Goal: Task Accomplishment & Management: Manage account settings

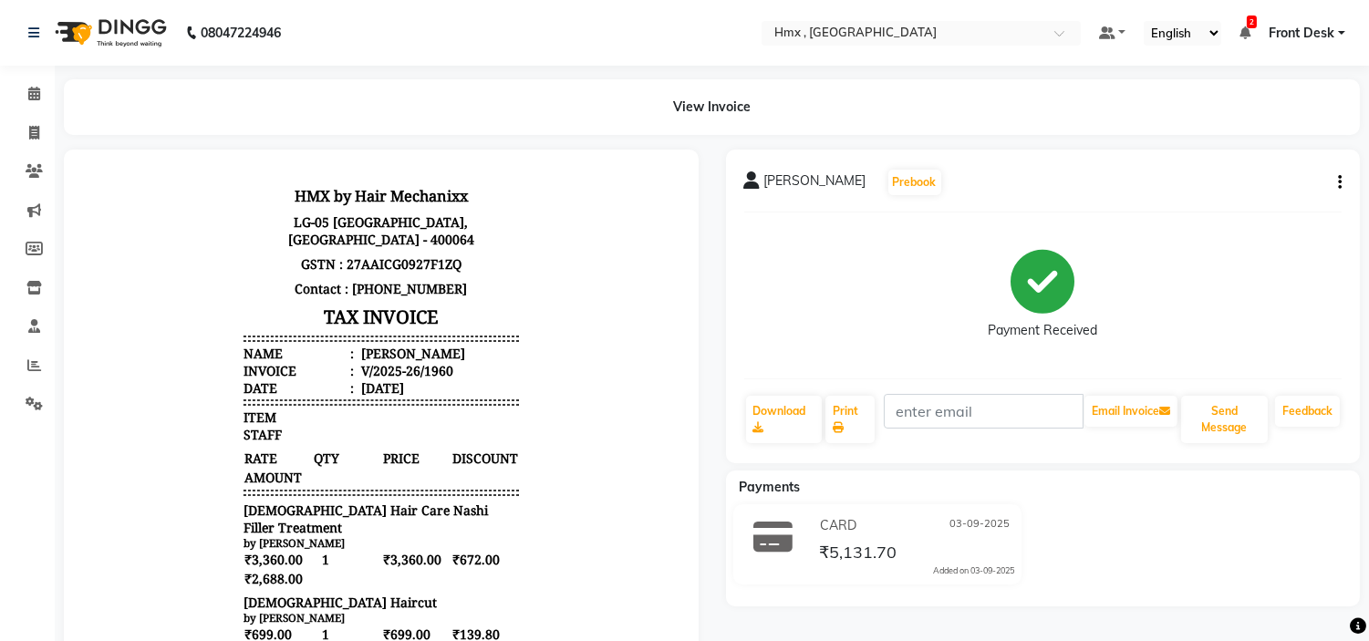
drag, startPoint x: 55, startPoint y: 95, endPoint x: 52, endPoint y: 120, distance: 24.8
drag, startPoint x: 52, startPoint y: 120, endPoint x: 35, endPoint y: 91, distance: 33.2
drag, startPoint x: 35, startPoint y: 91, endPoint x: 21, endPoint y: 108, distance: 21.4
click at [36, 91] on icon at bounding box center [34, 94] width 12 height 14
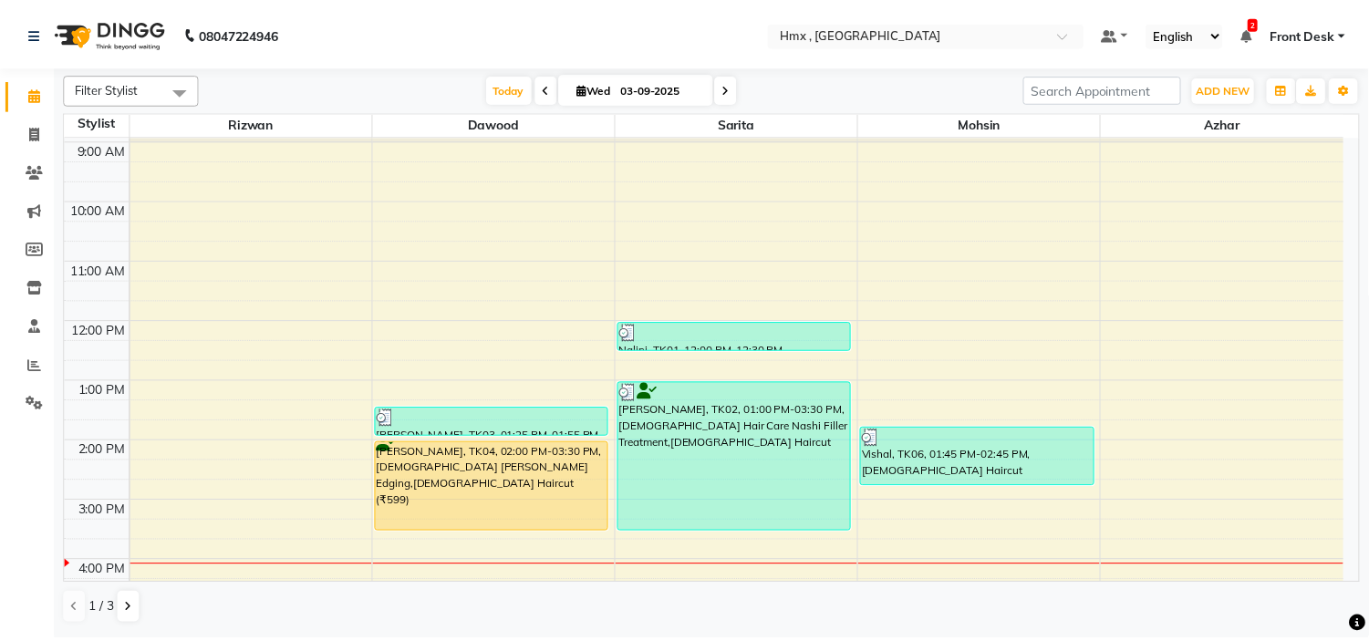
scroll to position [101, 0]
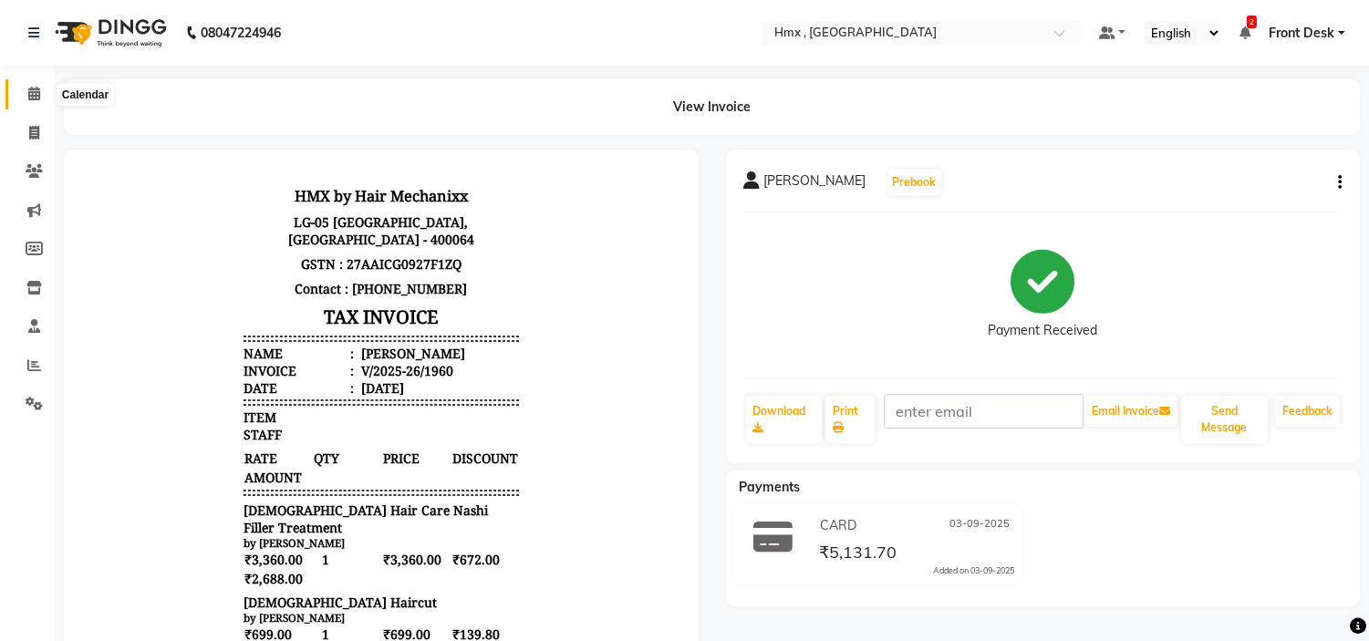
click at [28, 88] on icon at bounding box center [34, 94] width 12 height 14
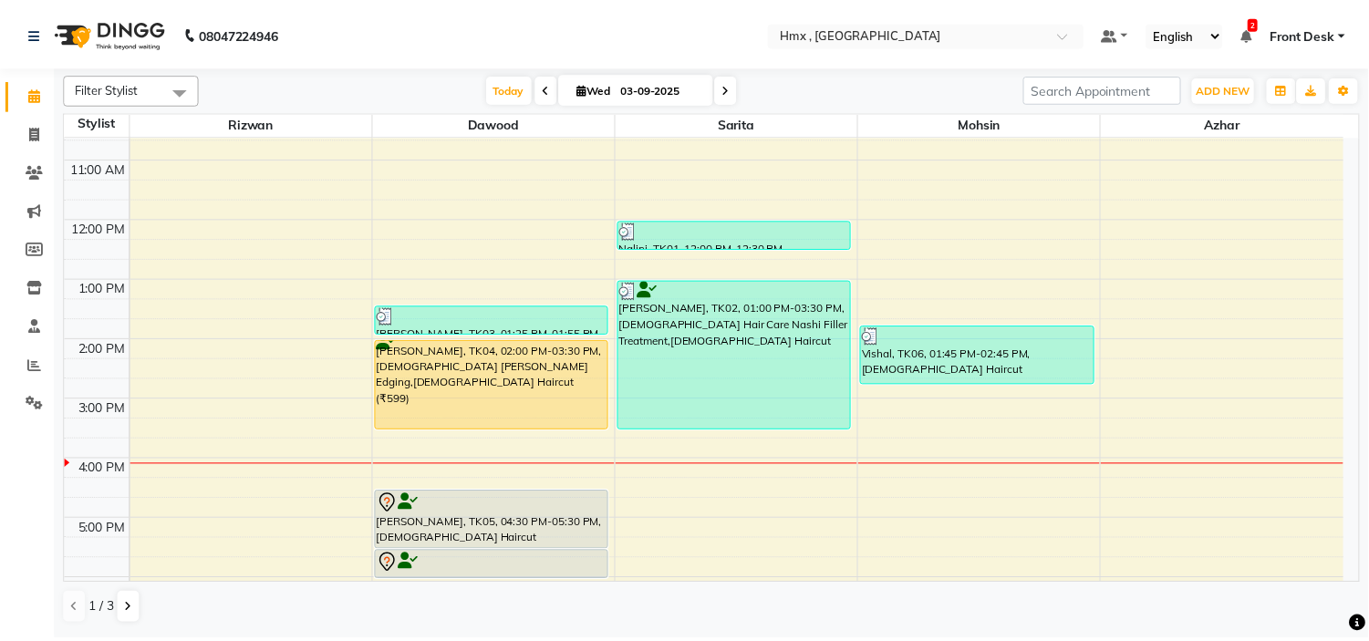
scroll to position [203, 0]
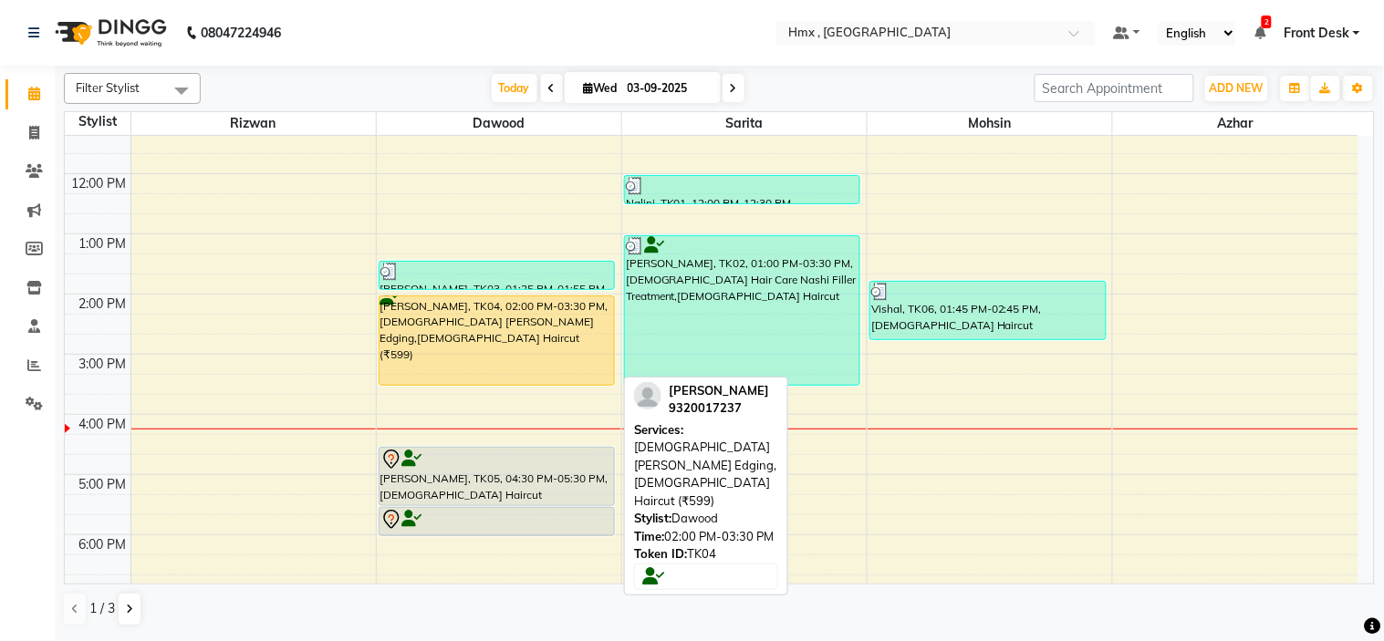
click at [469, 324] on div "[PERSON_NAME], TK04, 02:00 PM-03:30 PM, [DEMOGRAPHIC_DATA] [PERSON_NAME] Edging…" at bounding box center [497, 341] width 234 height 88
select select "1"
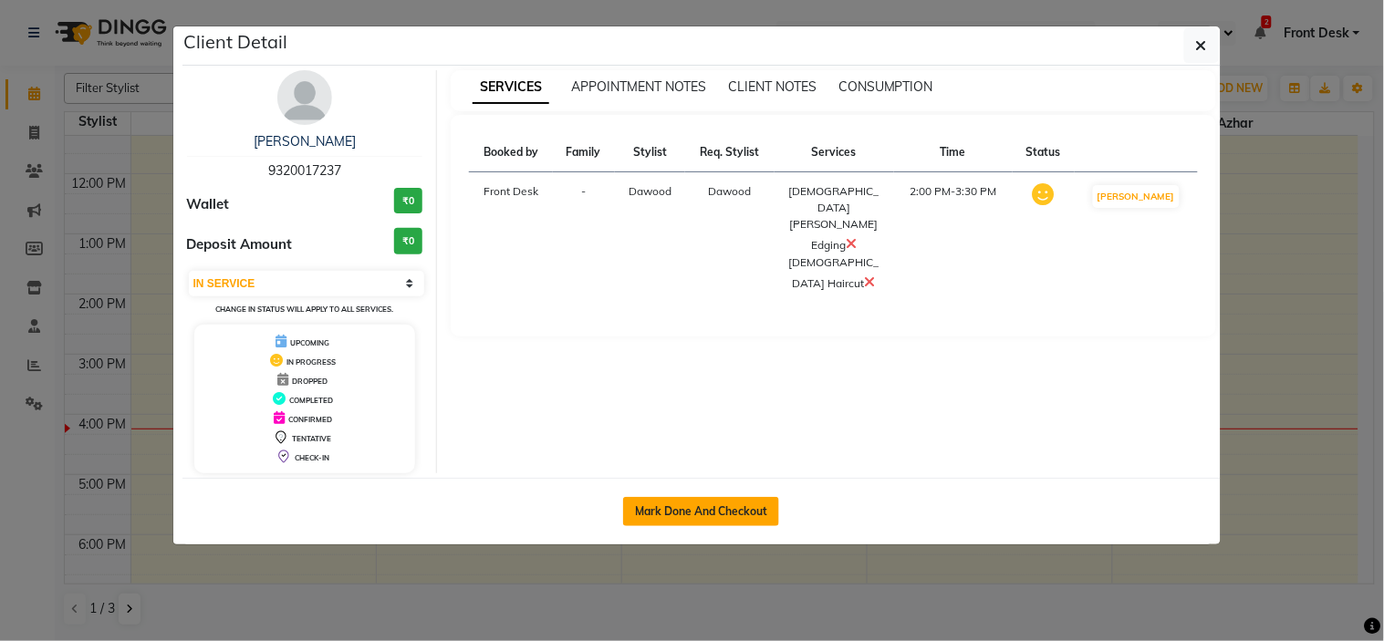
click at [698, 508] on button "Mark Done And Checkout" at bounding box center [701, 511] width 156 height 29
select select "5711"
select select "service"
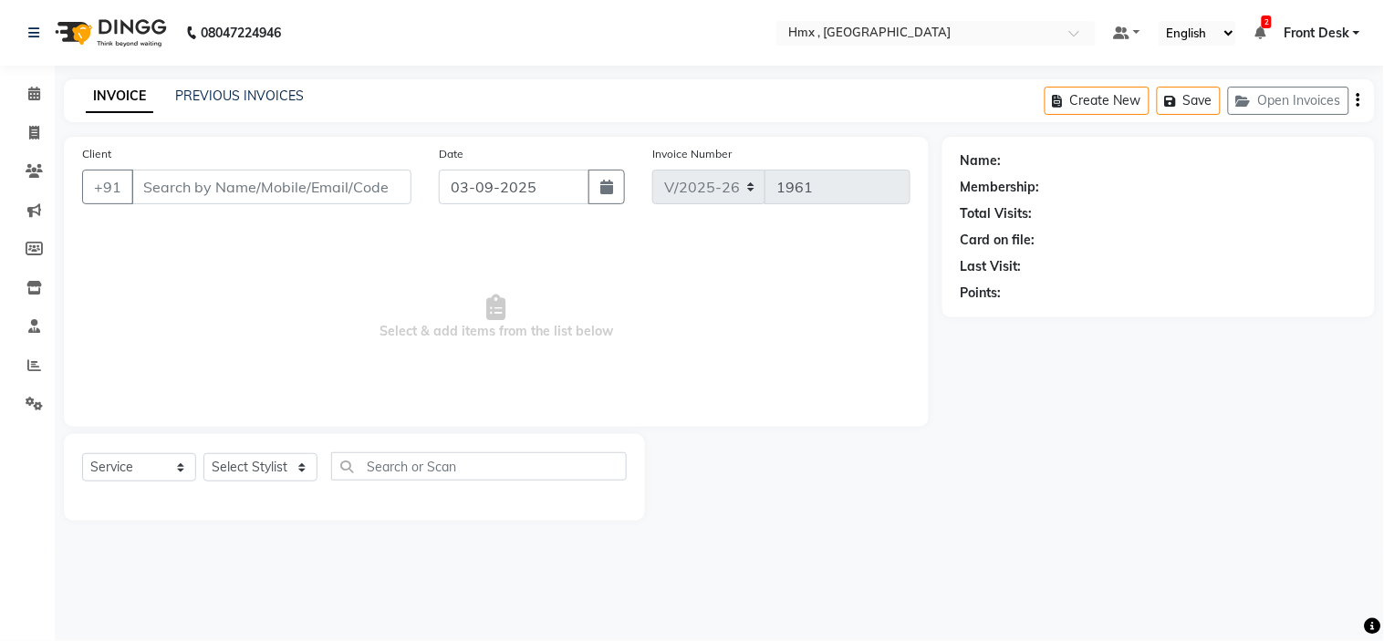
type input "9320017237"
select select "39095"
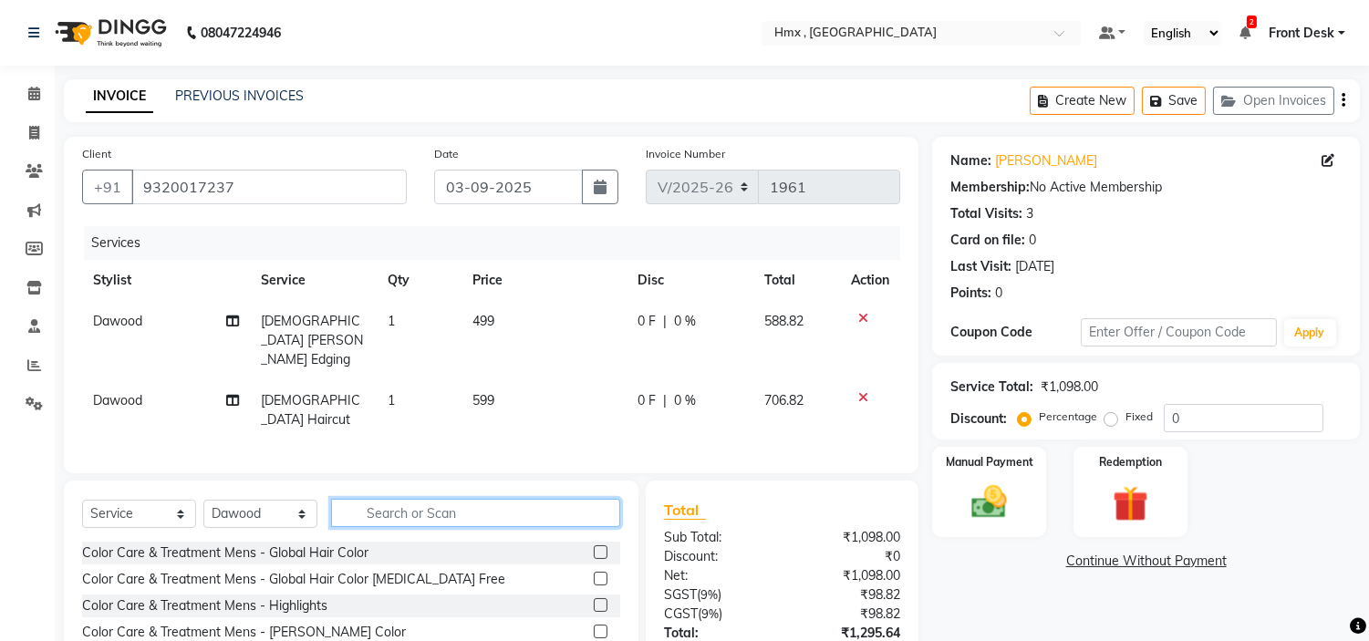
click at [431, 499] on input "text" at bounding box center [475, 513] width 289 height 28
click at [361, 499] on input "[PERSON_NAME] color" at bounding box center [463, 513] width 264 height 28
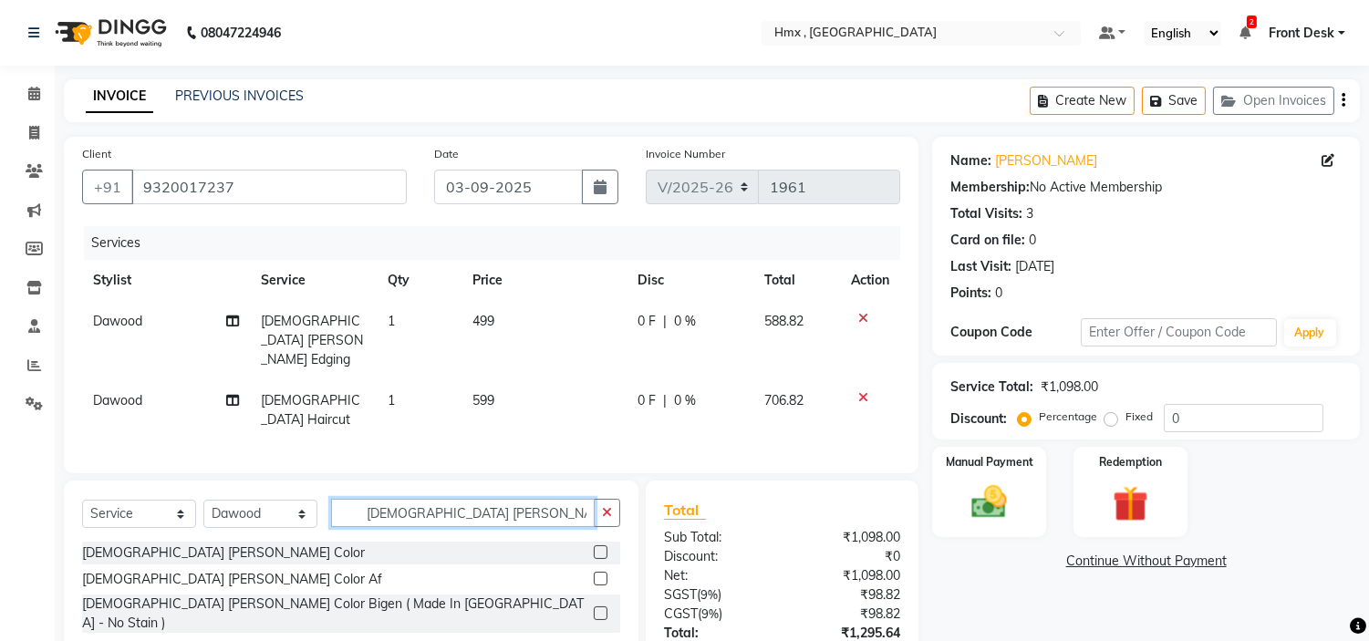
type input "[DEMOGRAPHIC_DATA] [PERSON_NAME] color"
click at [598, 546] on label at bounding box center [601, 553] width 14 height 14
click at [598, 547] on input "checkbox" at bounding box center [600, 553] width 12 height 12
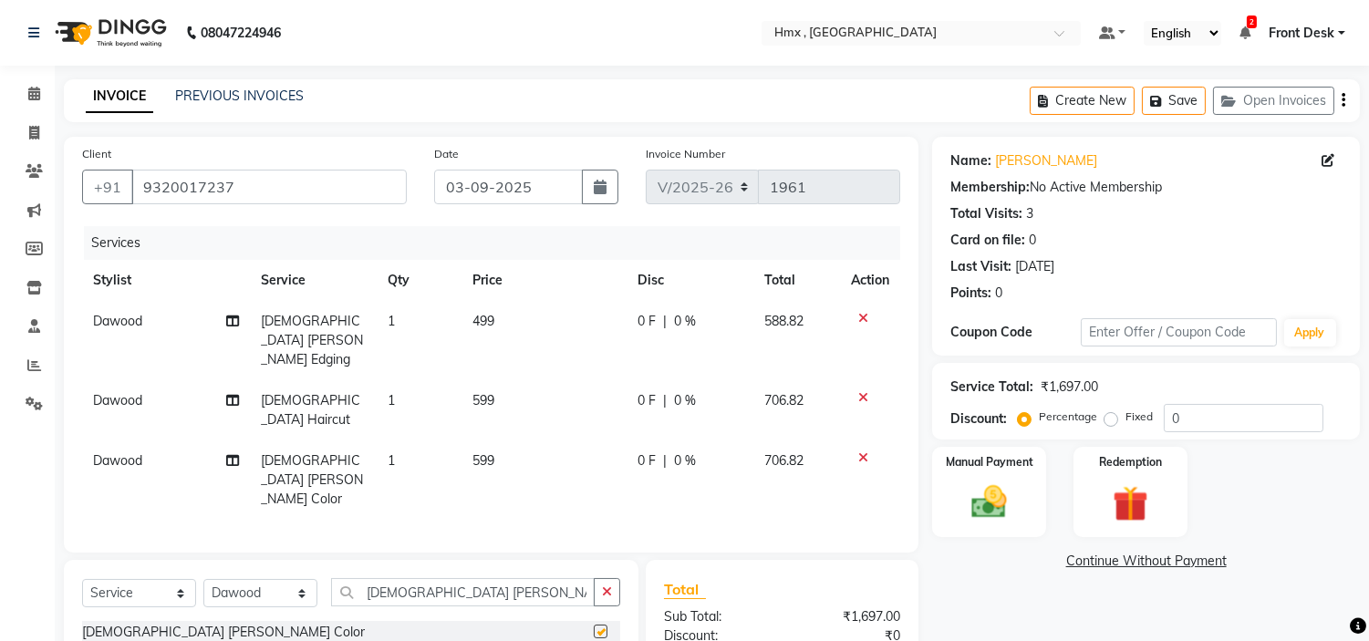
checkbox input "false"
drag, startPoint x: 488, startPoint y: 532, endPoint x: 349, endPoint y: 561, distance: 141.7
click at [349, 561] on div "Select Service Product Membership Package Voucher Prepaid Gift Card Select Styl…" at bounding box center [351, 651] width 575 height 182
type input "[DEMOGRAPHIC_DATA] glo"
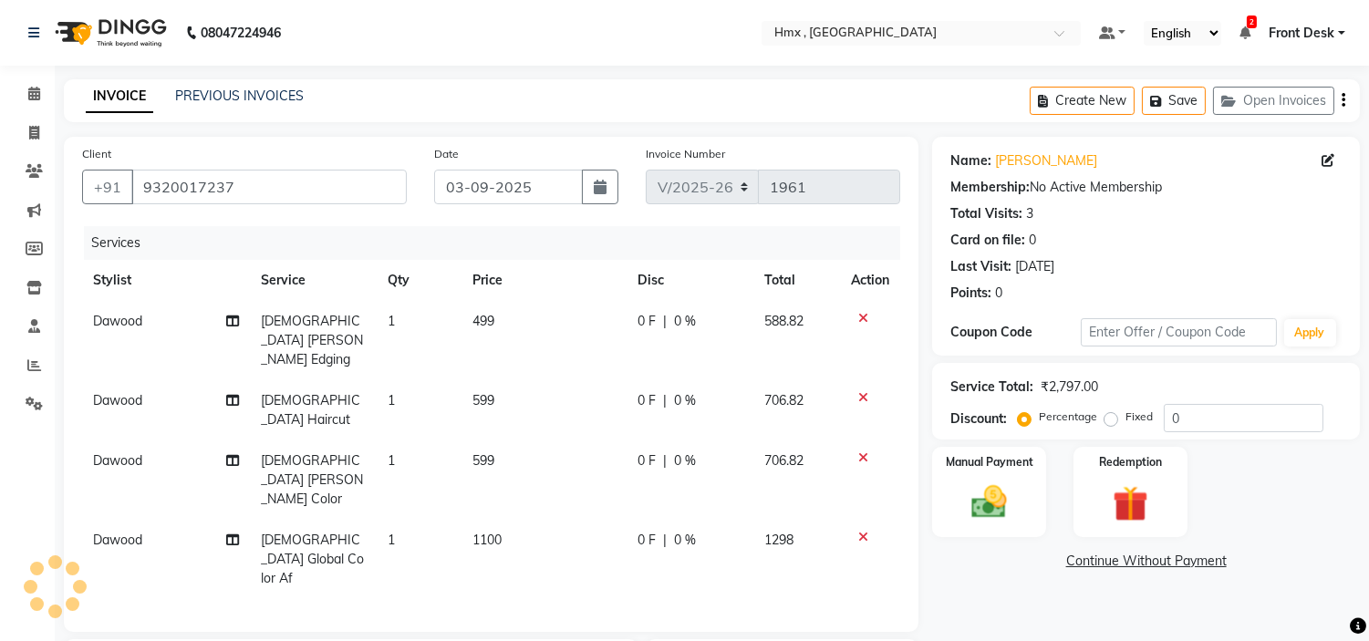
checkbox input "false"
click at [307, 441] on td "[DEMOGRAPHIC_DATA] [PERSON_NAME] Color" at bounding box center [314, 480] width 128 height 79
select select "39095"
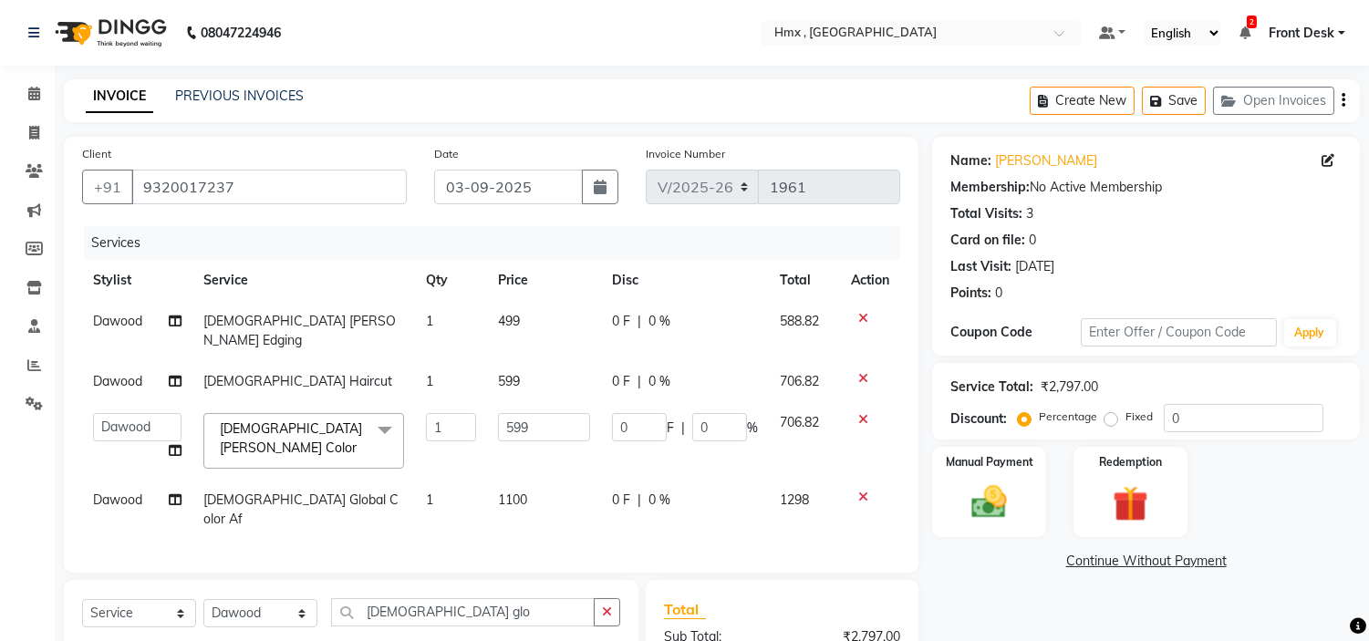
click at [357, 440] on link "x" at bounding box center [361, 448] width 8 height 16
checkbox input "false"
type input "0"
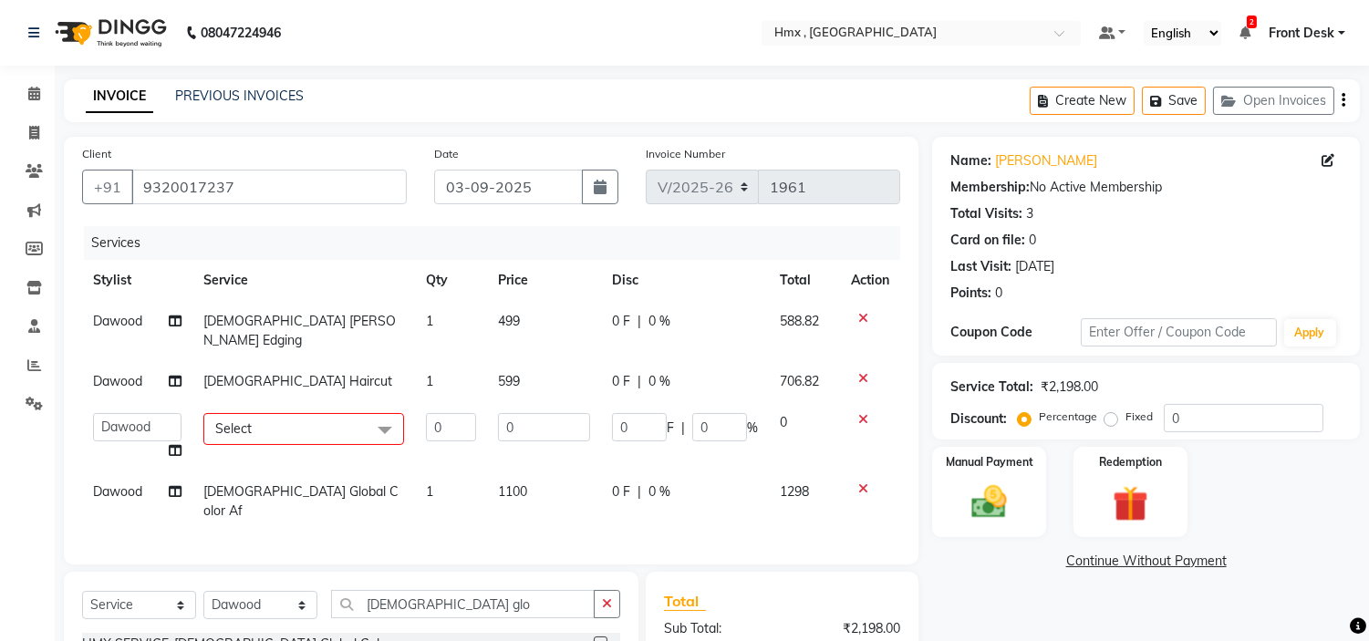
click at [284, 413] on span "Select" at bounding box center [303, 429] width 201 height 32
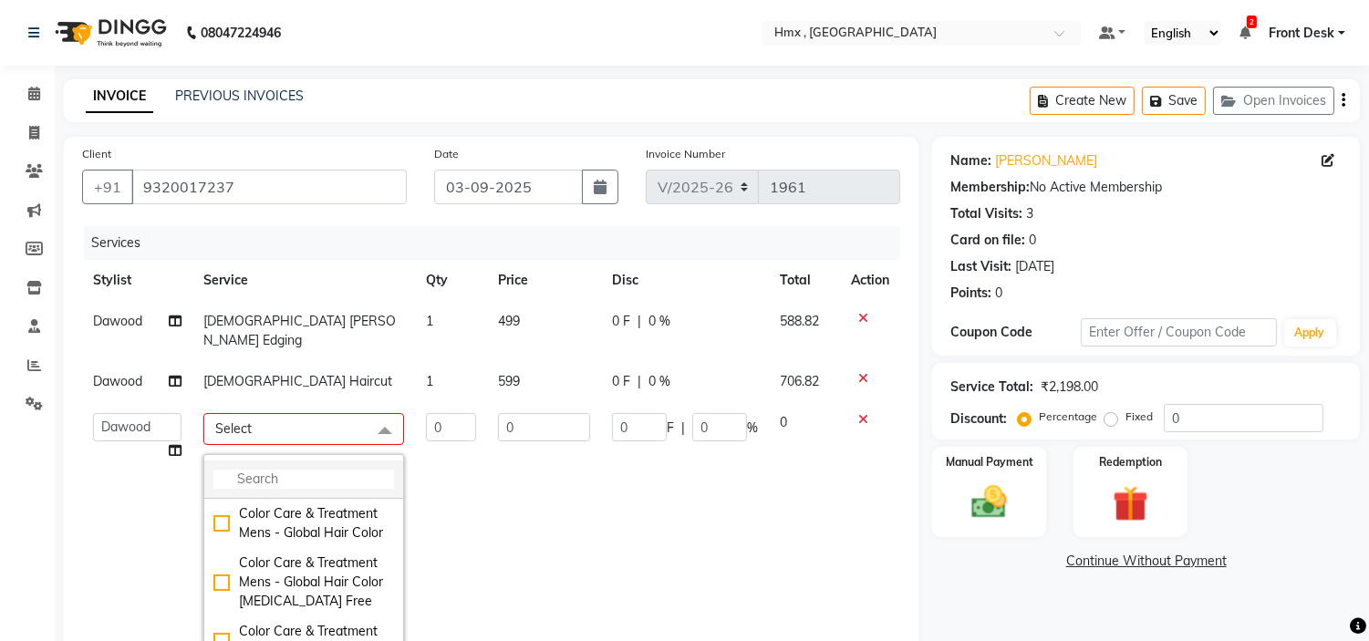
click at [278, 470] on input "multiselect-search" at bounding box center [303, 479] width 181 height 19
type input "b"
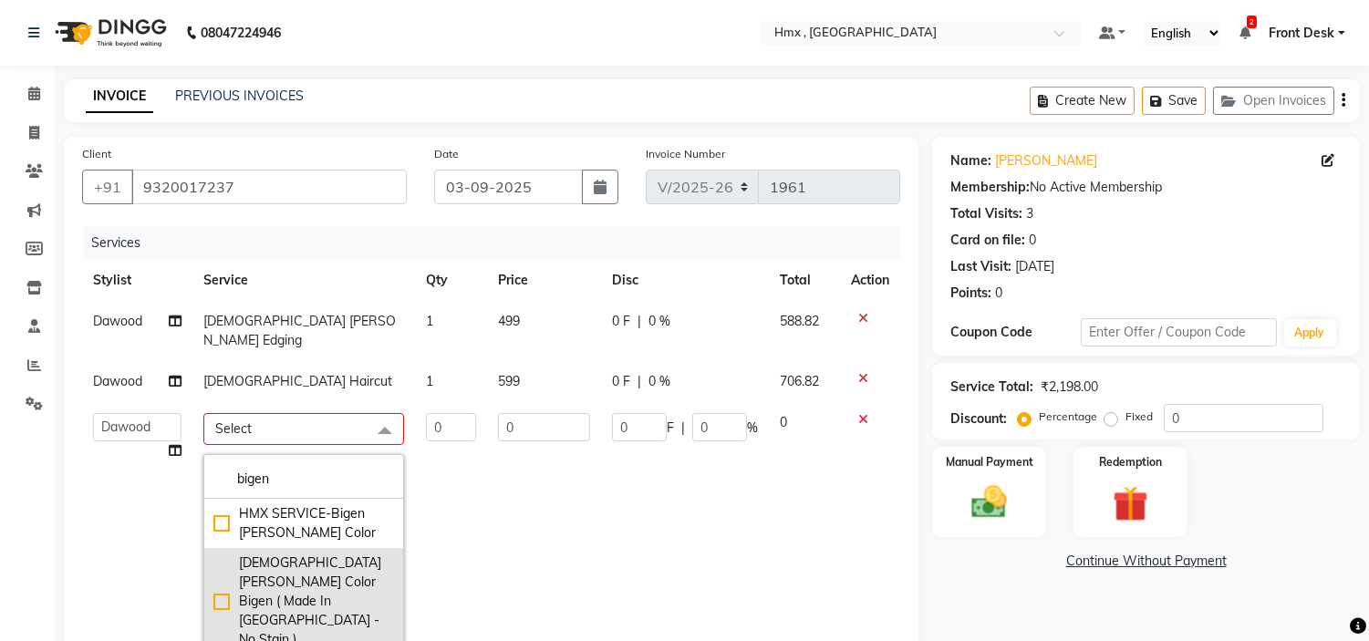
type input "bigen"
click at [217, 563] on div "[DEMOGRAPHIC_DATA] [PERSON_NAME] Color Bigen ( Made In [GEOGRAPHIC_DATA] - No S…" at bounding box center [303, 602] width 181 height 96
type input "1"
type input "799"
checkbox input "true"
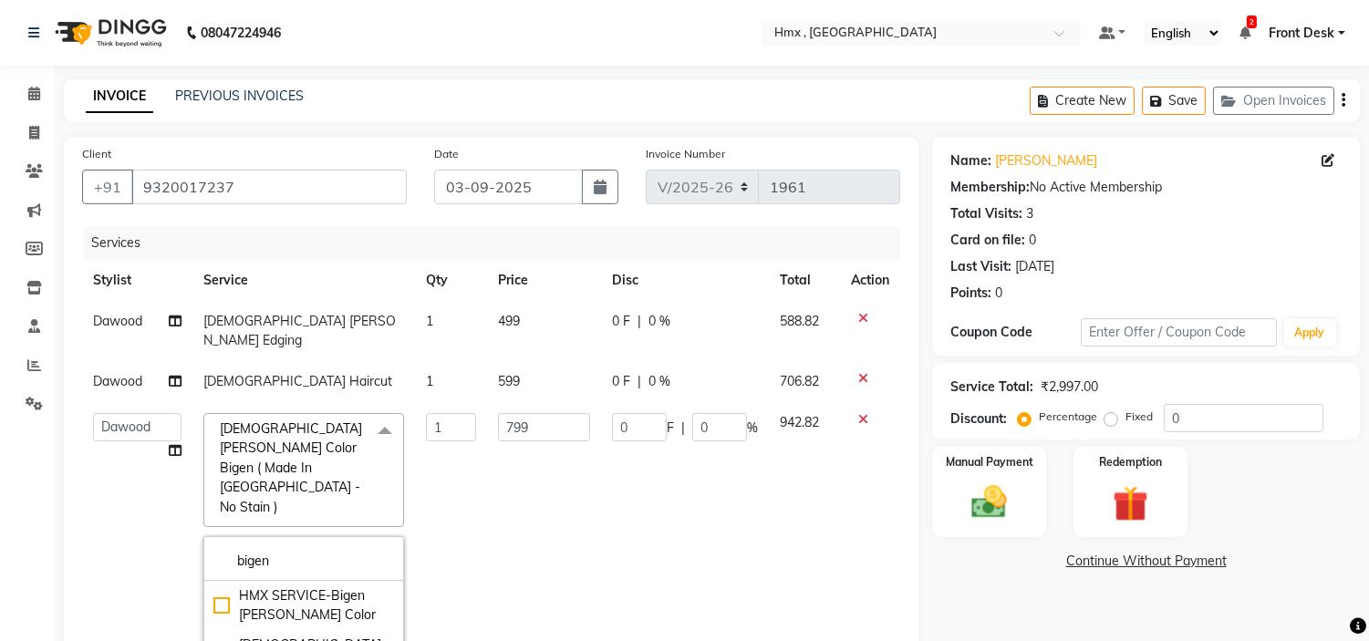
click at [487, 478] on td "799" at bounding box center [543, 575] width 113 height 347
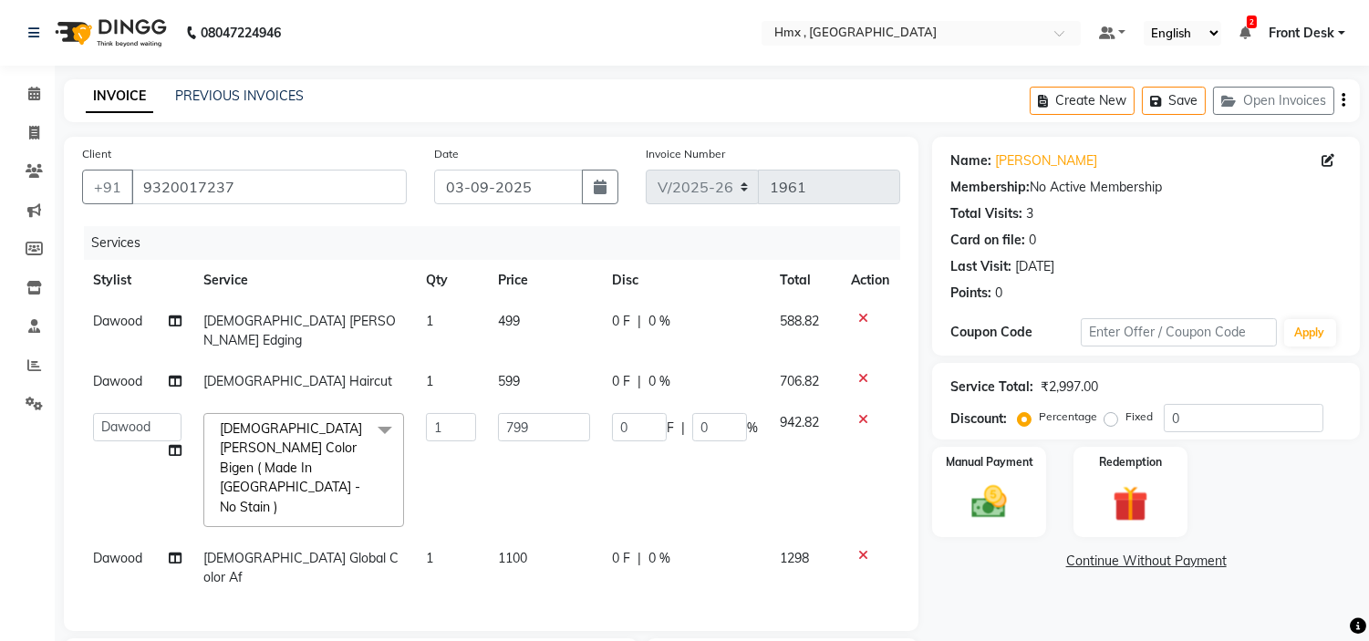
scroll to position [232, 0]
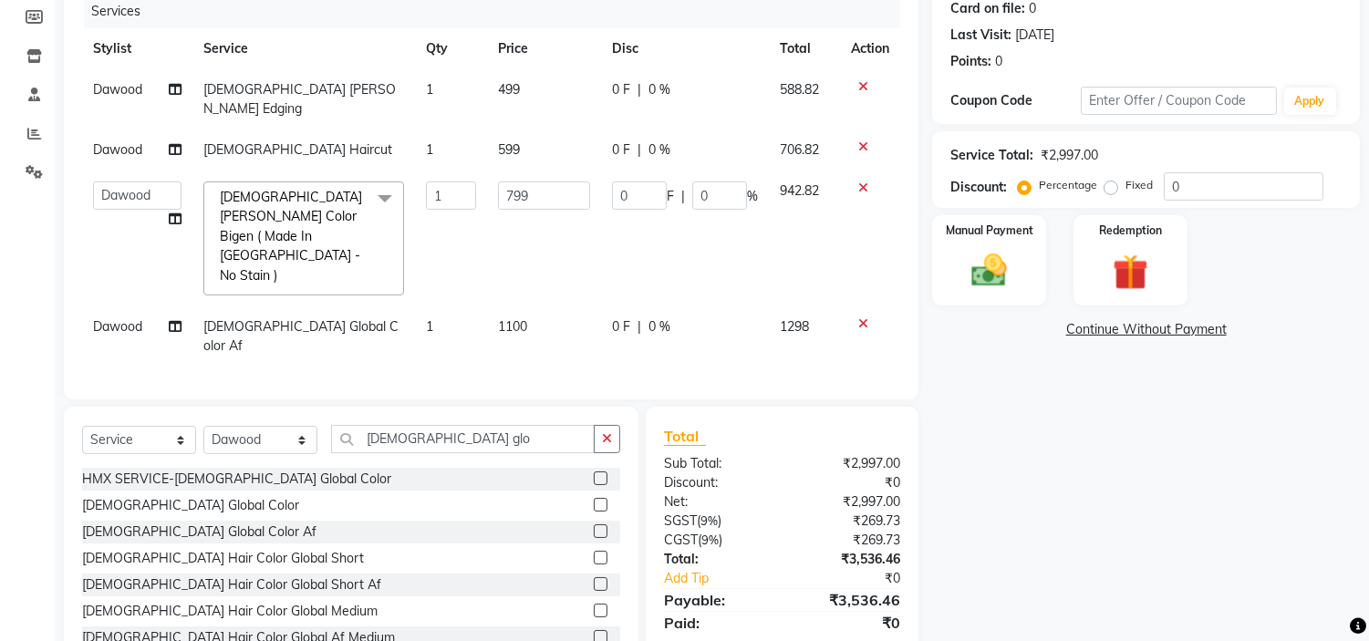
click at [1171, 507] on div "Name: [PERSON_NAME] Membership: No Active Membership Total Visits: 3 Card on fi…" at bounding box center [1153, 290] width 442 height 771
click at [986, 239] on div "Manual Payment" at bounding box center [990, 259] width 119 height 93
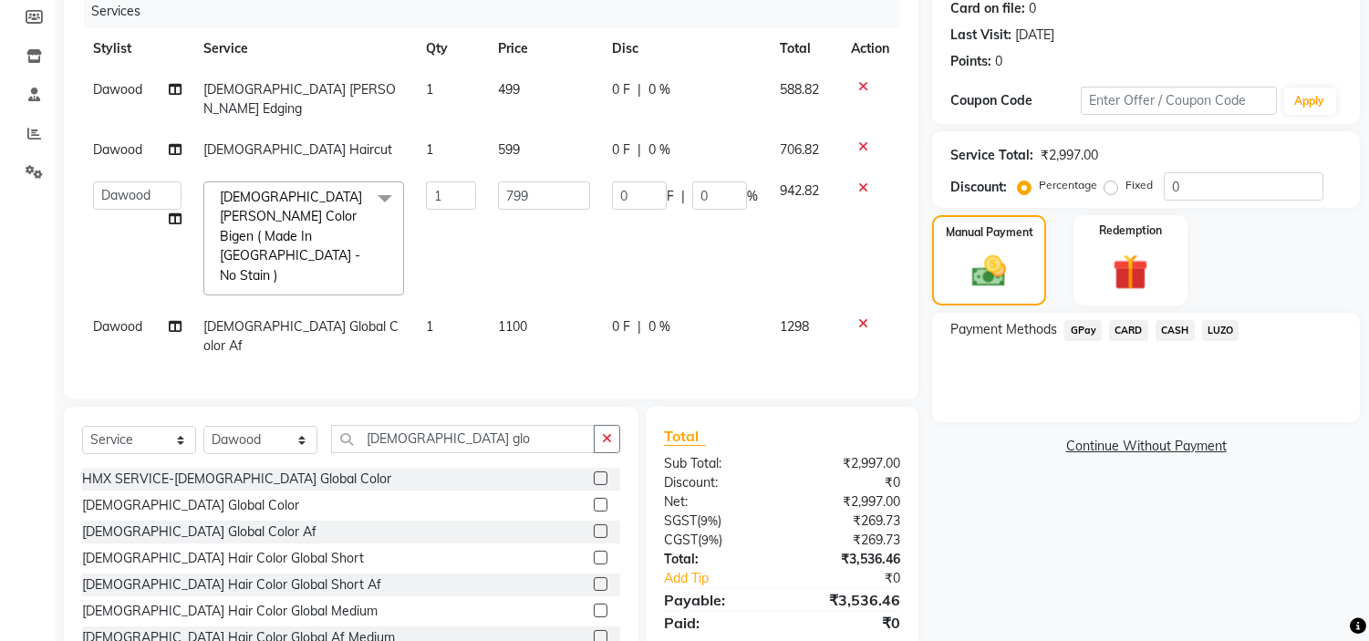
click at [1181, 324] on span "CASH" at bounding box center [1175, 330] width 39 height 21
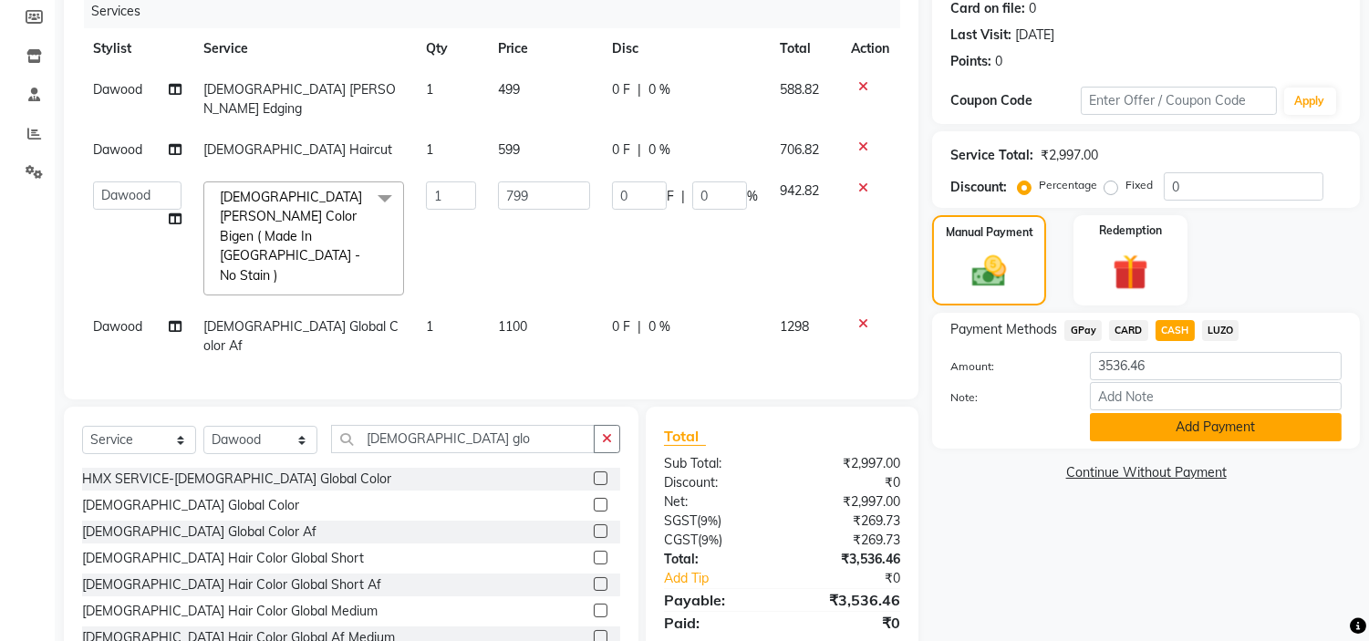
click at [1165, 416] on button "Add Payment" at bounding box center [1216, 427] width 252 height 28
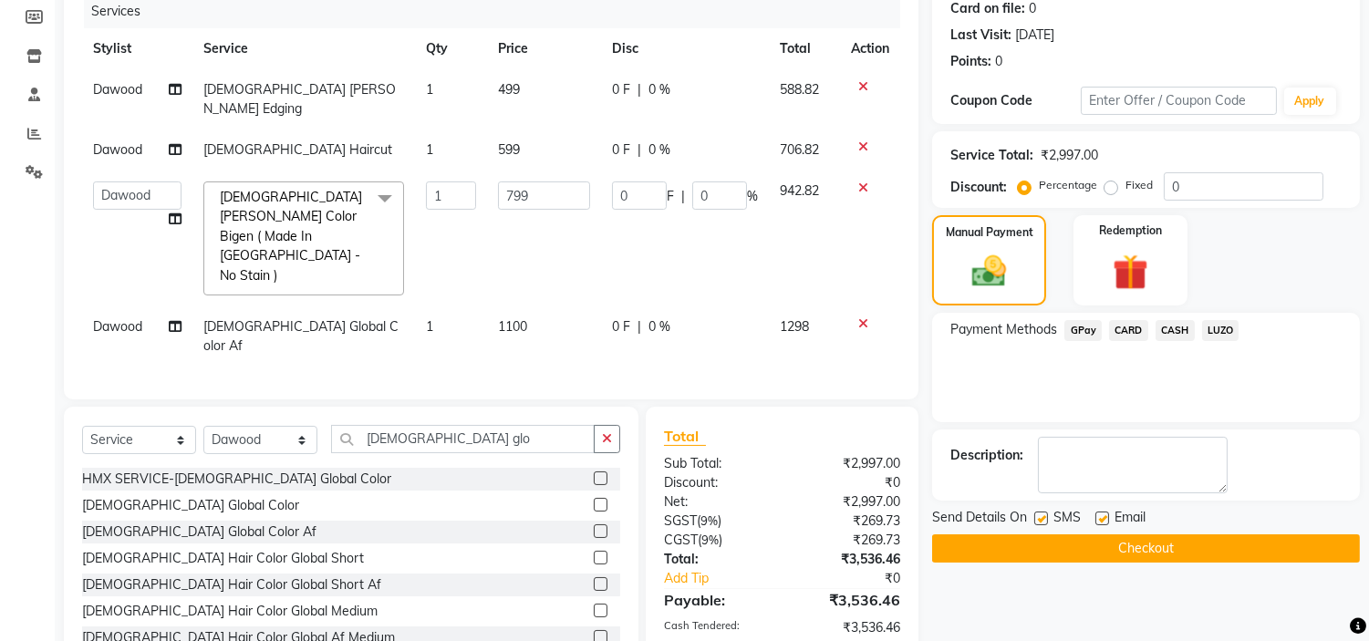
scroll to position [295, 0]
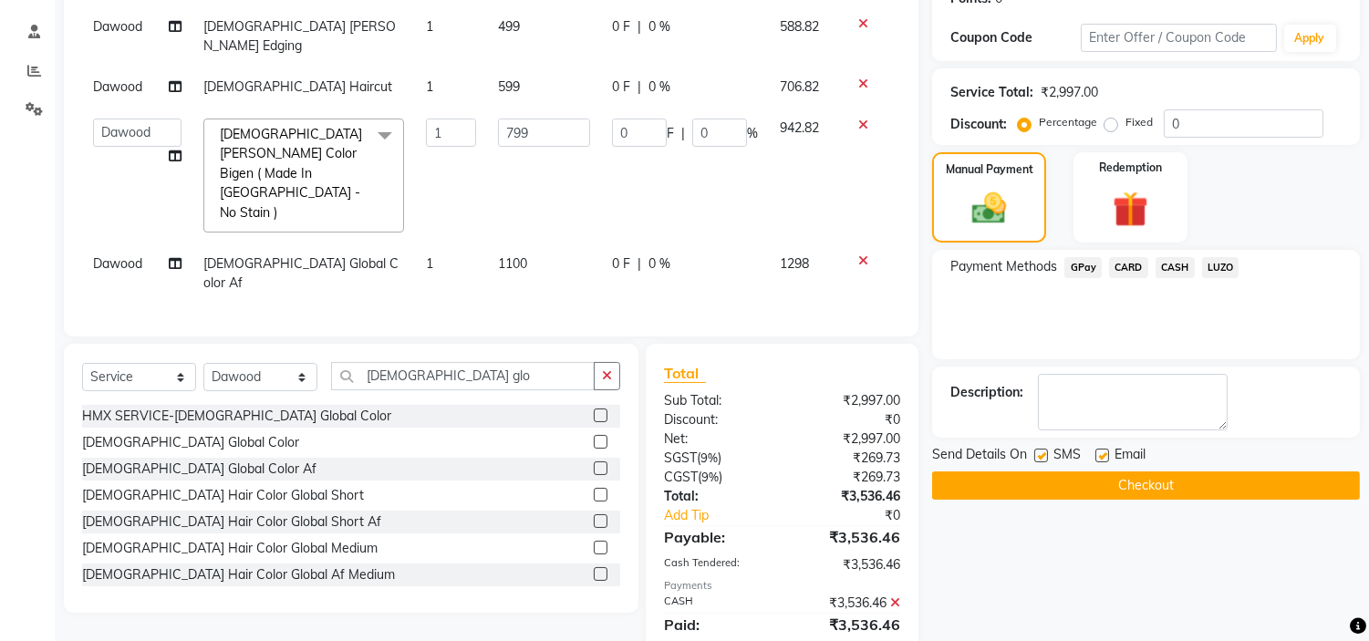
click at [1142, 480] on button "Checkout" at bounding box center [1146, 486] width 428 height 28
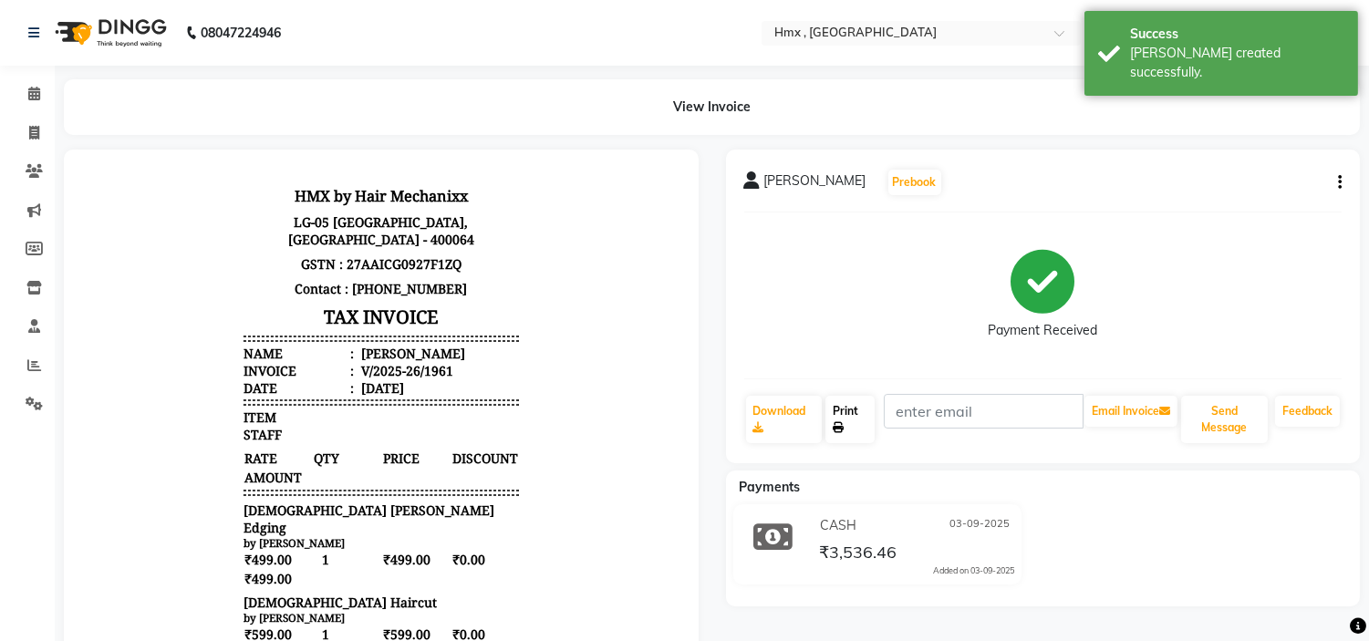
click at [863, 421] on link "Print" at bounding box center [850, 419] width 49 height 47
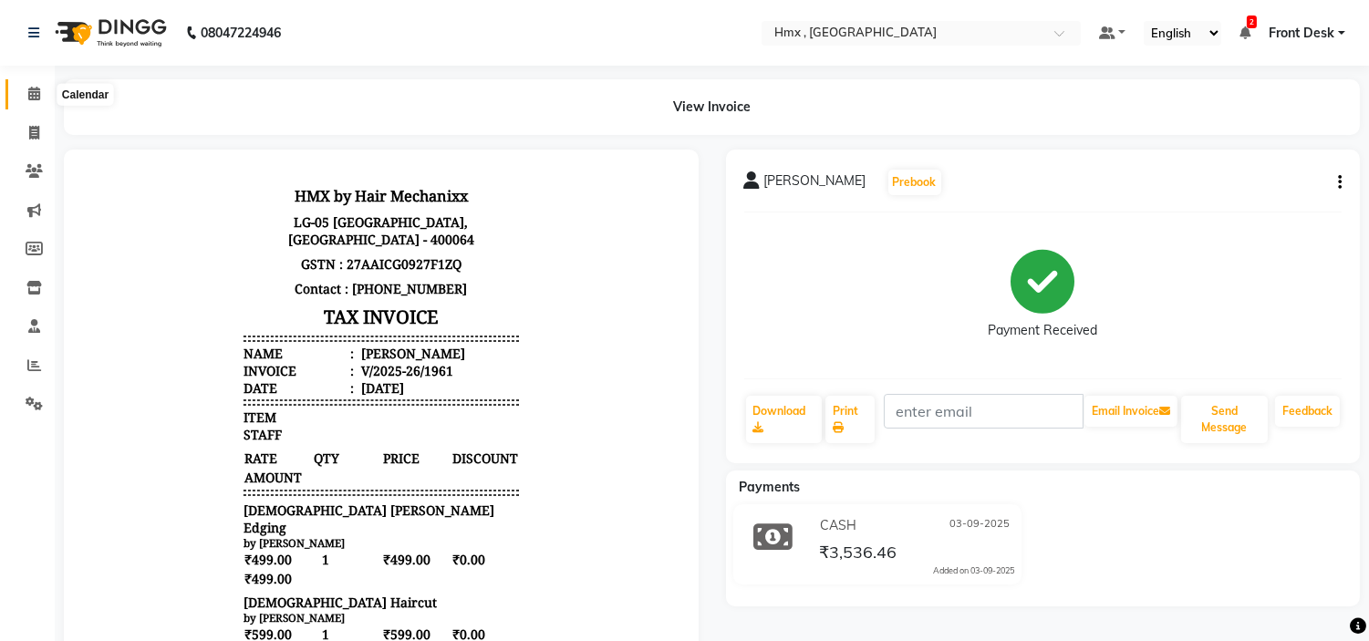
click at [28, 92] on icon at bounding box center [34, 94] width 12 height 14
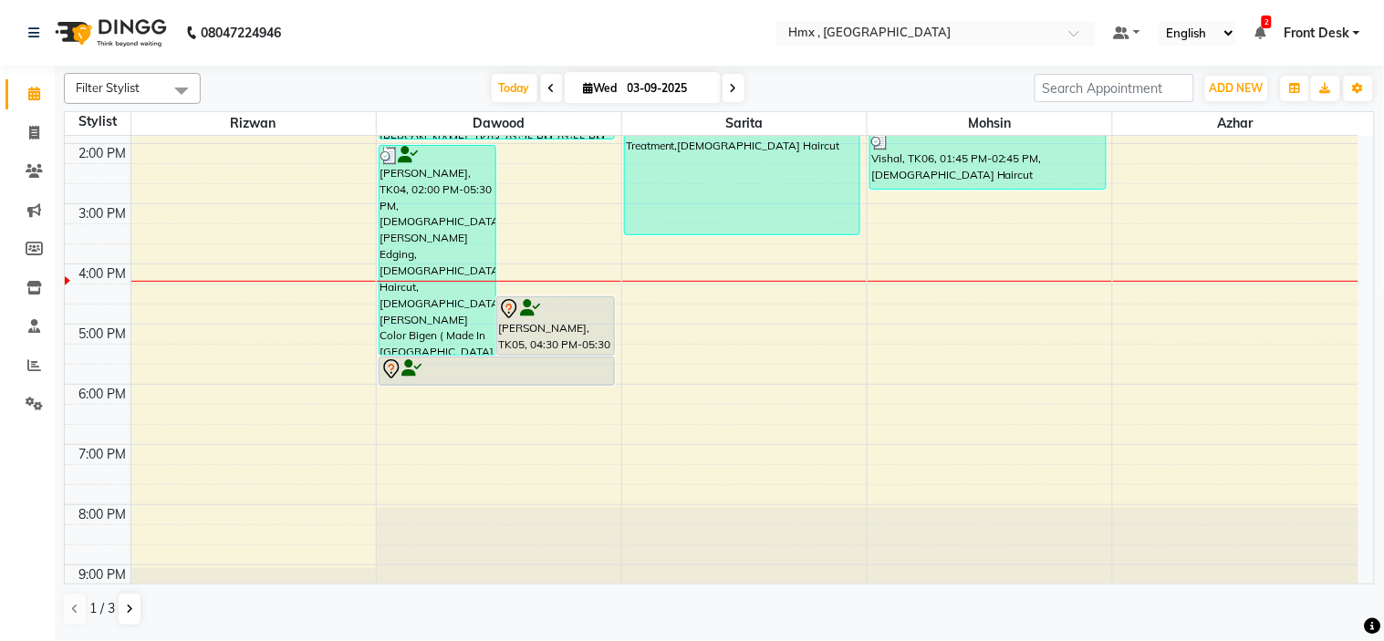
scroll to position [397, 0]
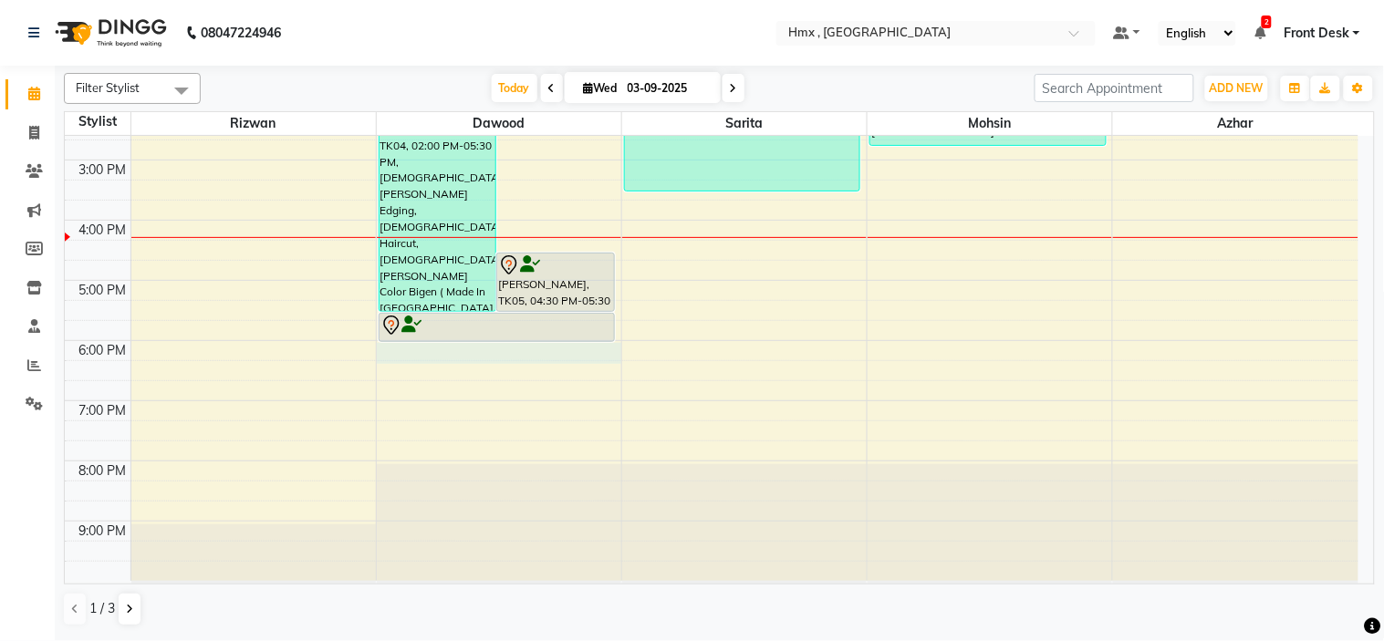
click at [461, 356] on div "8:00 AM 9:00 AM 10:00 AM 11:00 AM 12:00 PM 1:00 PM 2:00 PM 3:00 PM 4:00 PM 5:00…" at bounding box center [712, 160] width 1294 height 842
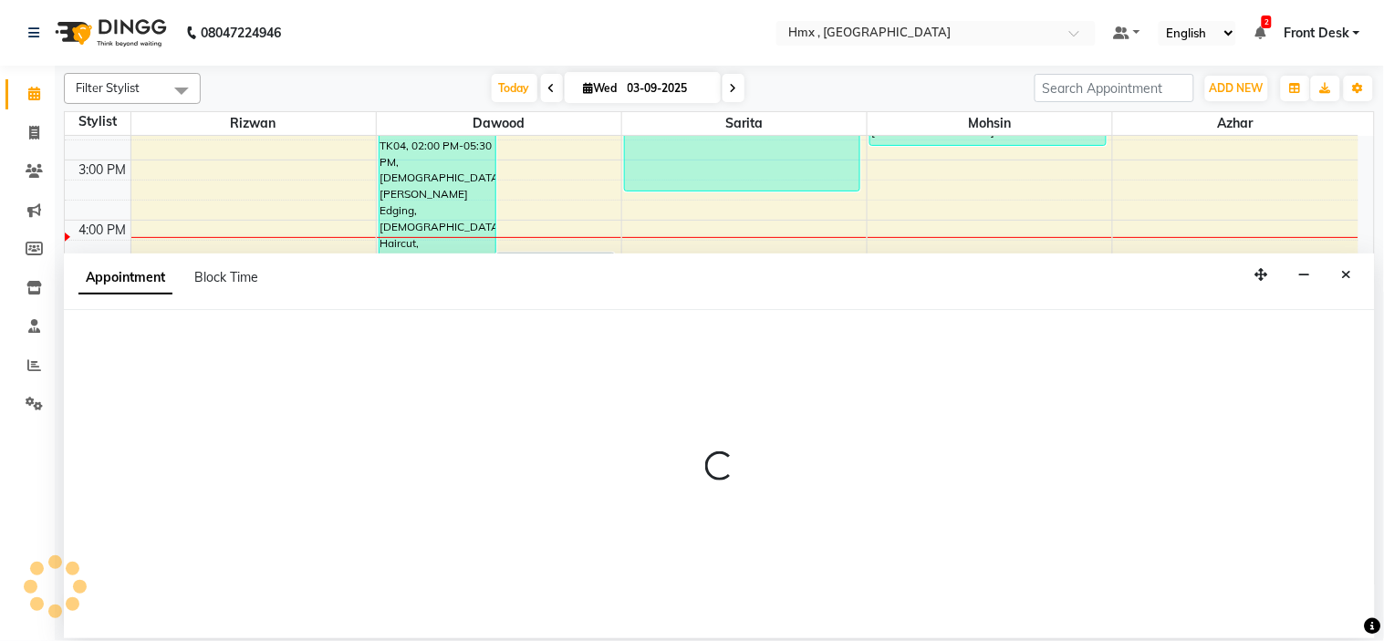
select select "39095"
select select "1080"
select select "tentative"
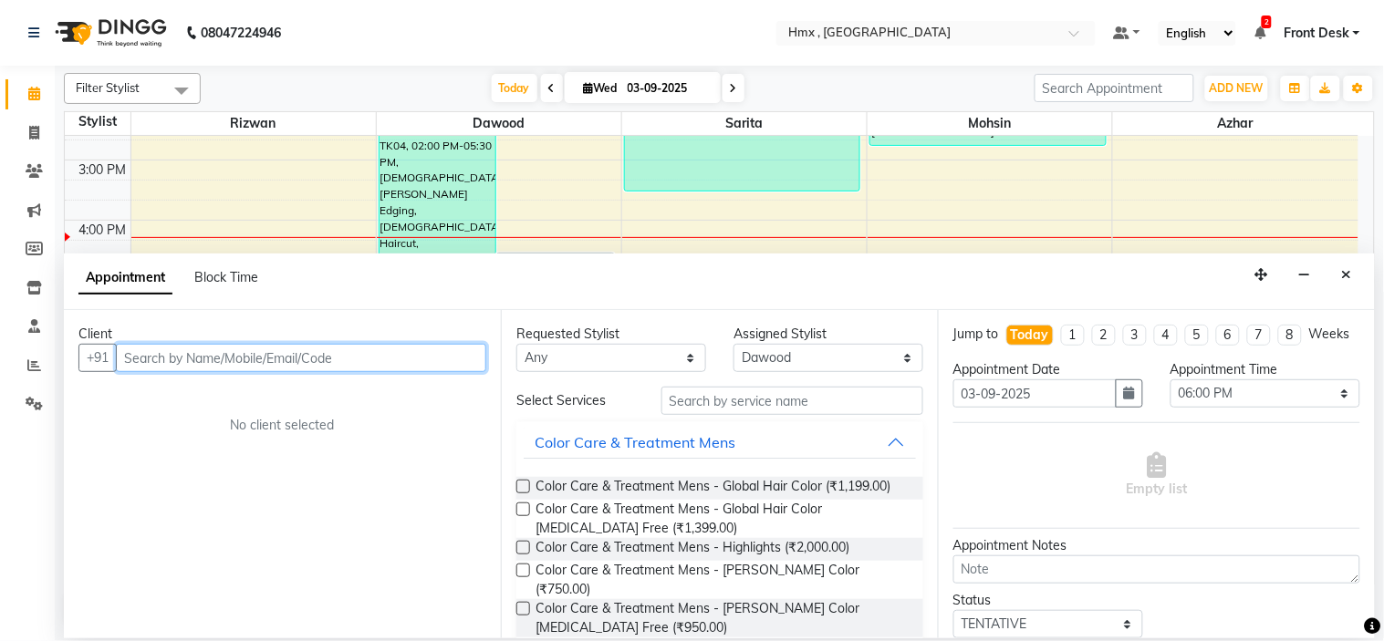
click at [160, 349] on input "text" at bounding box center [301, 358] width 370 height 28
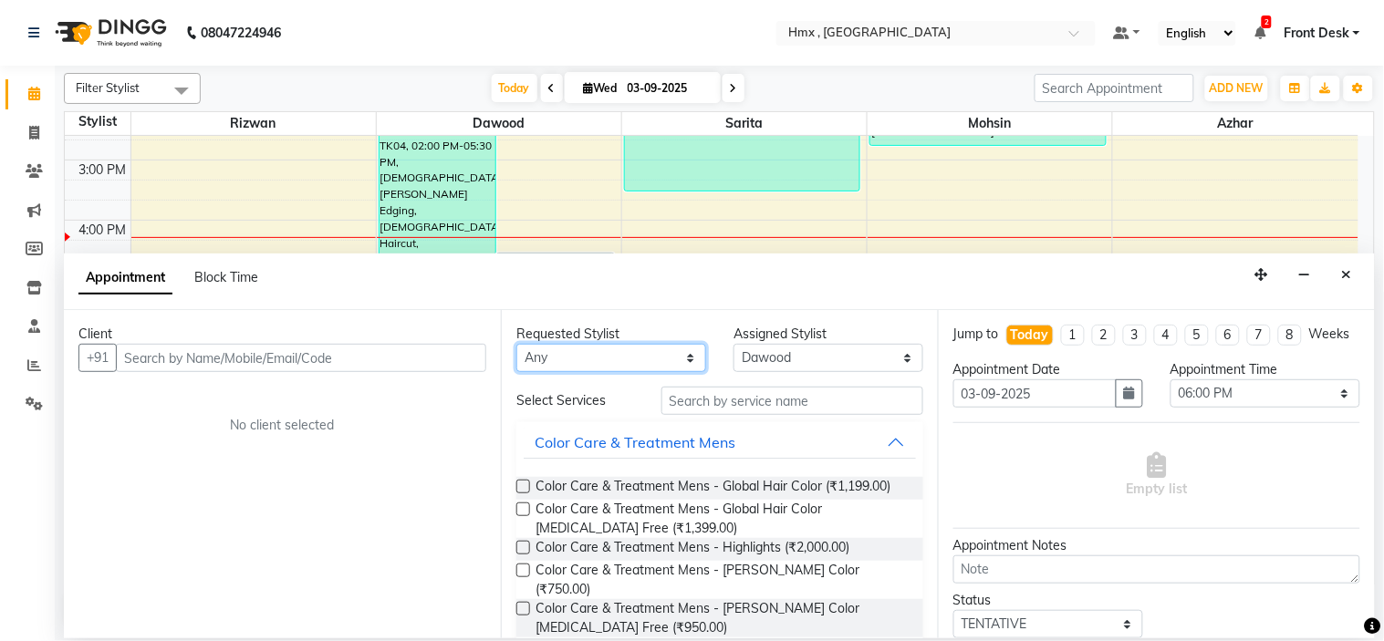
click at [598, 353] on select "Any Azhar [PERSON_NAME] [PERSON_NAME] [PERSON_NAME] [PERSON_NAME] [PERSON_NAME]…" at bounding box center [611, 358] width 190 height 28
select select "39095"
click at [516, 344] on select "Any Azhar [PERSON_NAME] [PERSON_NAME] [PERSON_NAME] [PERSON_NAME] [PERSON_NAME]…" at bounding box center [611, 358] width 190 height 28
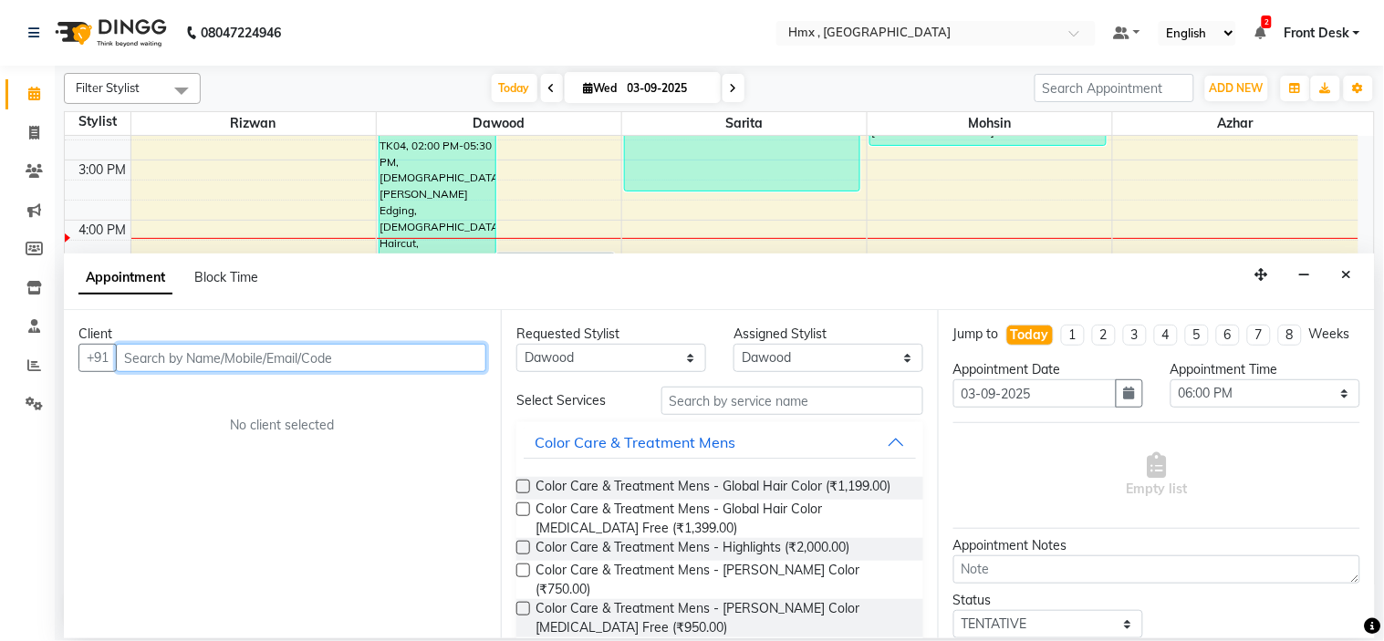
click at [161, 354] on input "text" at bounding box center [301, 358] width 370 height 28
type input "R"
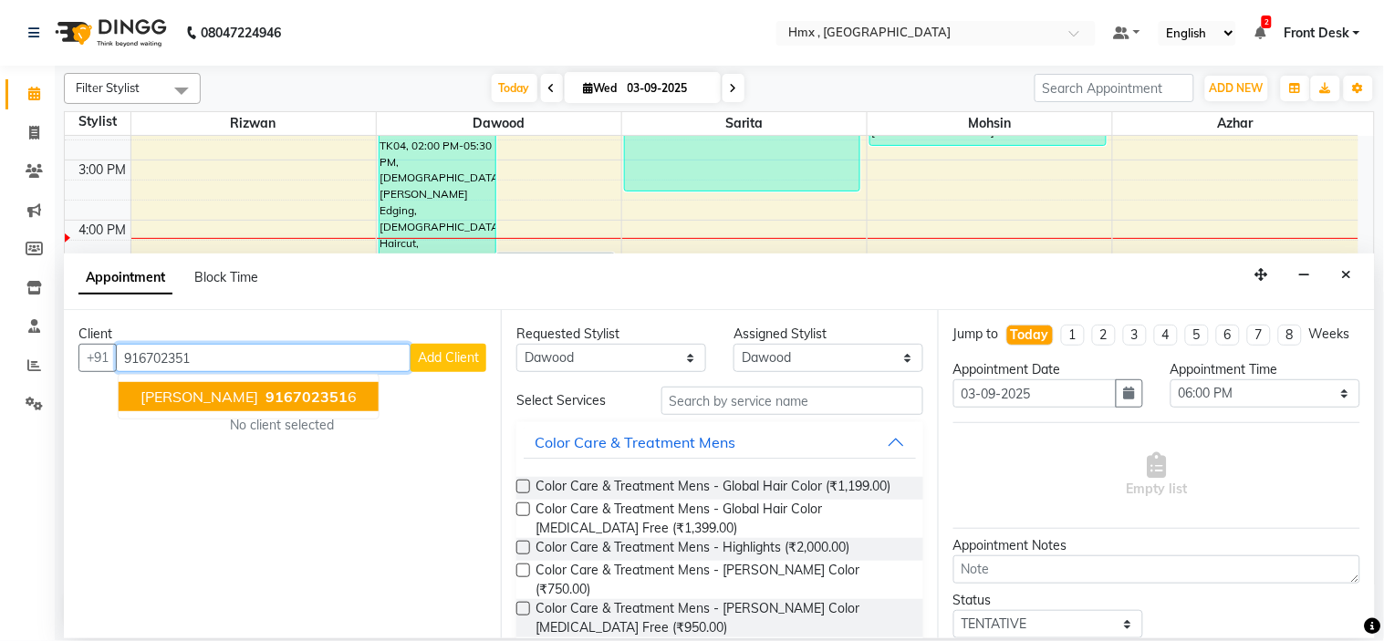
click at [182, 392] on span "[PERSON_NAME]" at bounding box center [199, 397] width 118 height 18
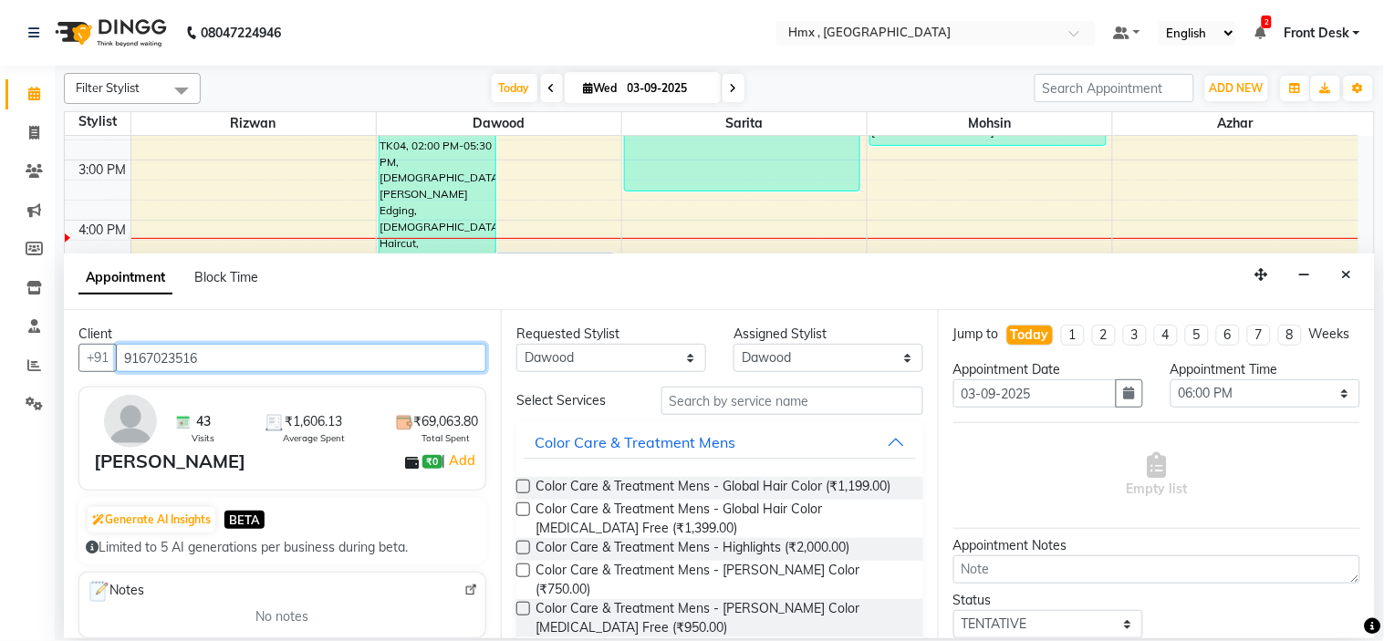
type input "9167023516"
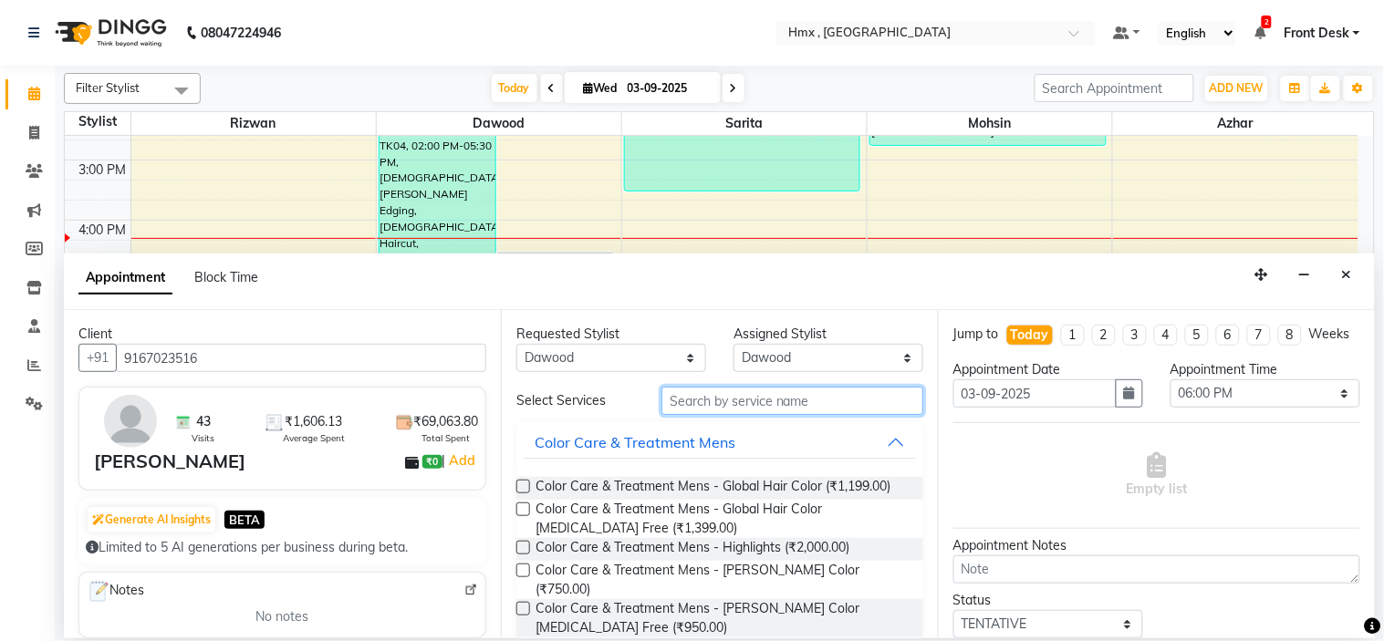
click at [757, 402] on input "text" at bounding box center [792, 401] width 262 height 28
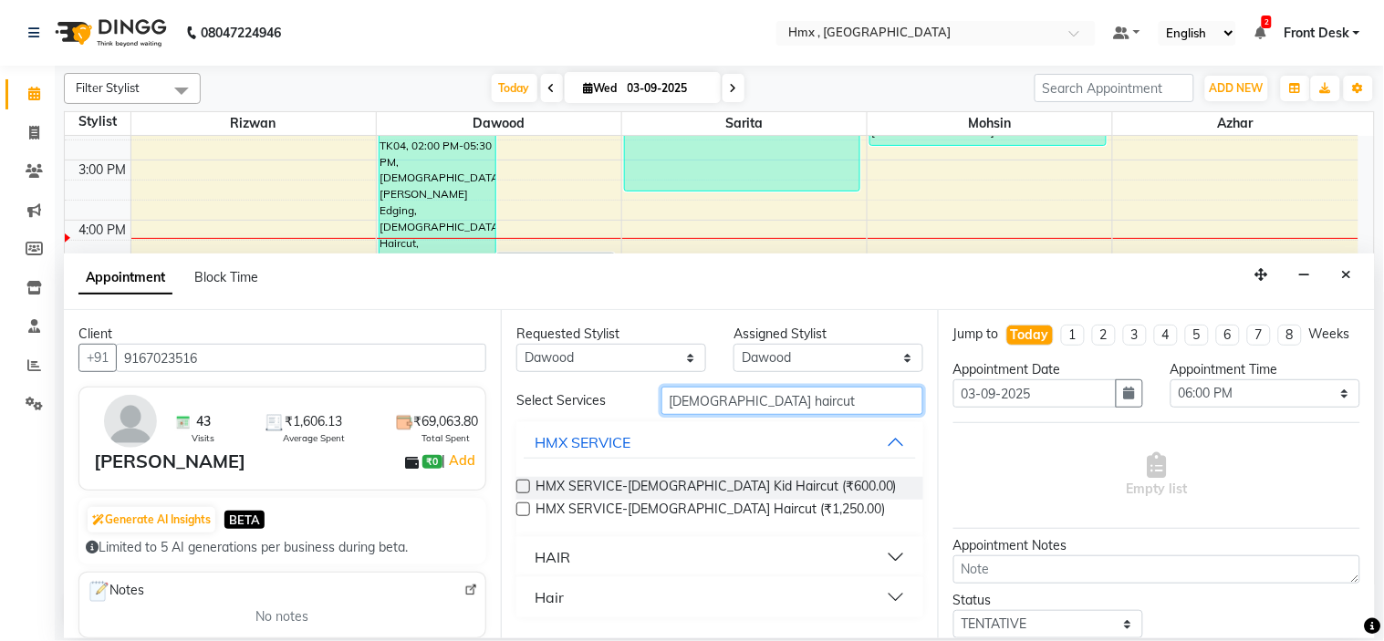
type input "[DEMOGRAPHIC_DATA] haircut"
click at [557, 562] on div "HAIR" at bounding box center [553, 557] width 36 height 22
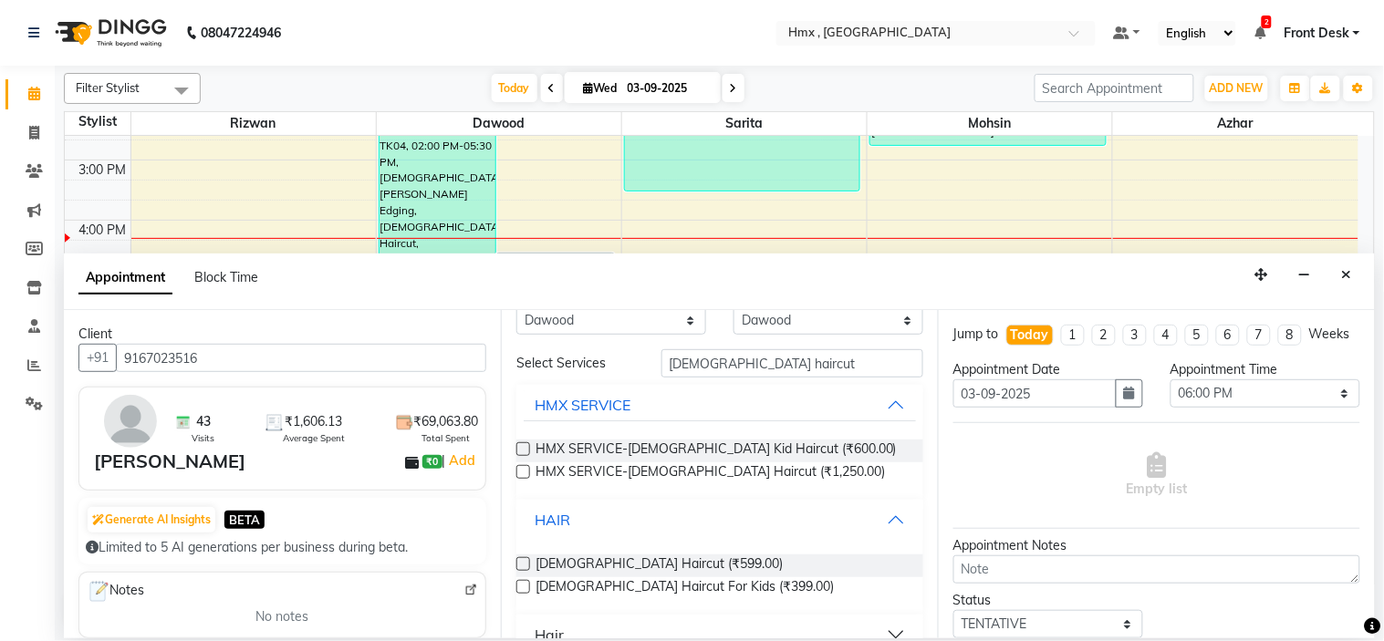
scroll to position [57, 0]
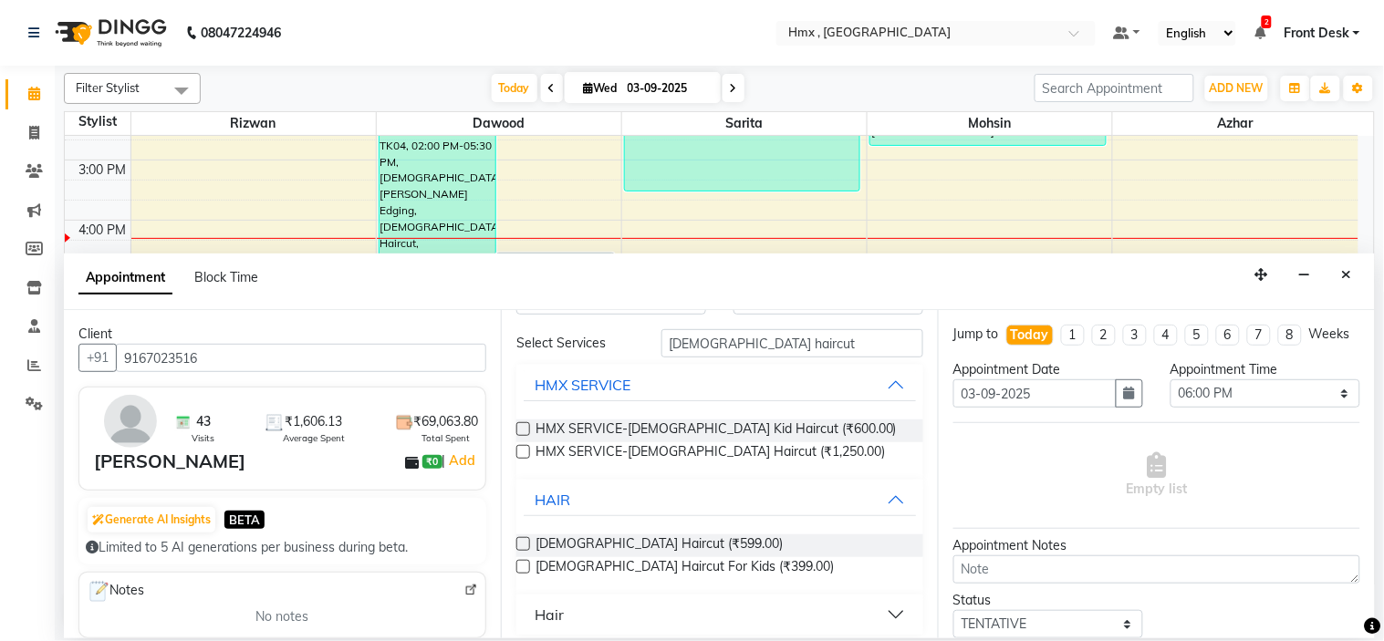
click at [521, 542] on label at bounding box center [523, 544] width 14 height 14
click at [521, 542] on input "checkbox" at bounding box center [522, 546] width 12 height 12
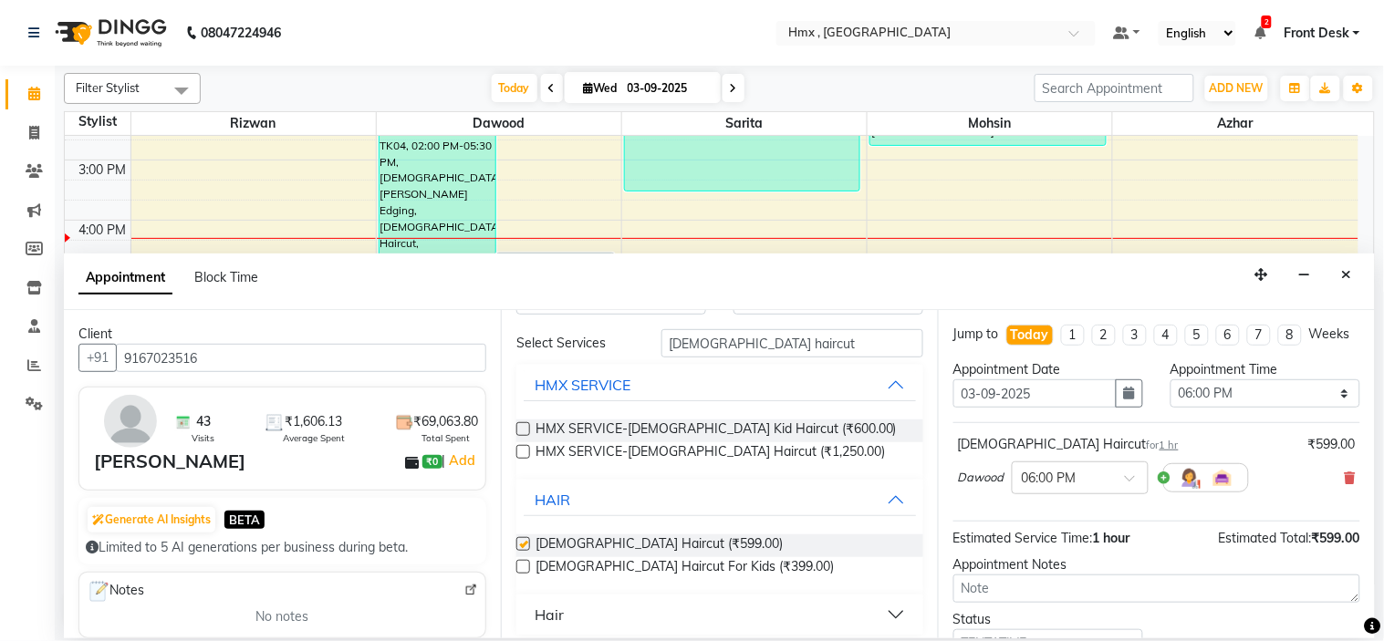
scroll to position [0, 0]
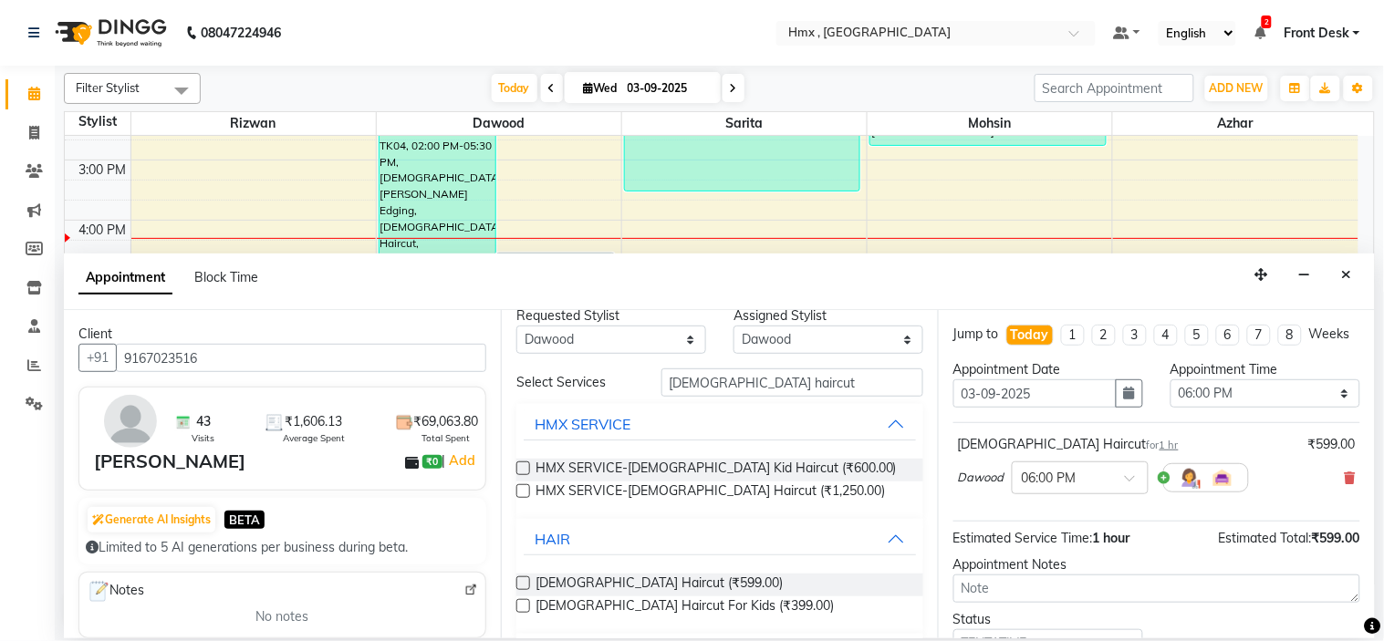
checkbox input "false"
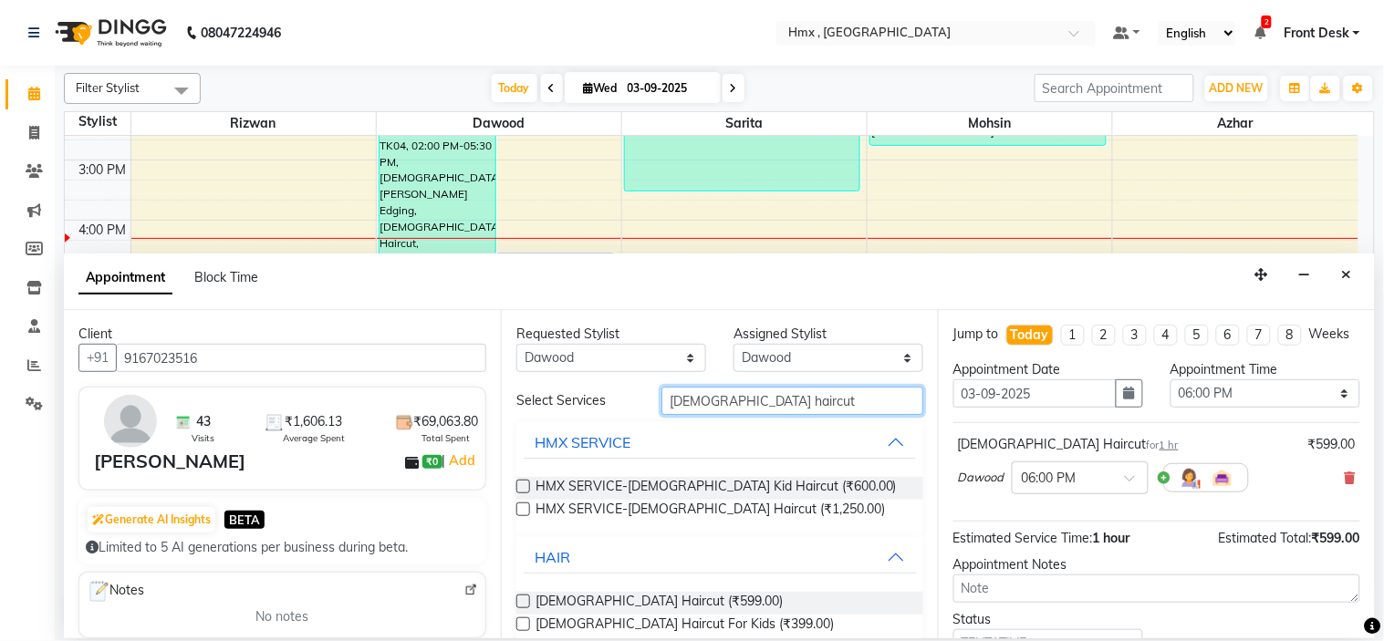
drag, startPoint x: 758, startPoint y: 406, endPoint x: 635, endPoint y: 425, distance: 124.6
click at [635, 425] on div "Select Services [DEMOGRAPHIC_DATA] haircut HMX SERVICE HMX SERVICE-[DEMOGRAPHIC…" at bounding box center [719, 540] width 407 height 306
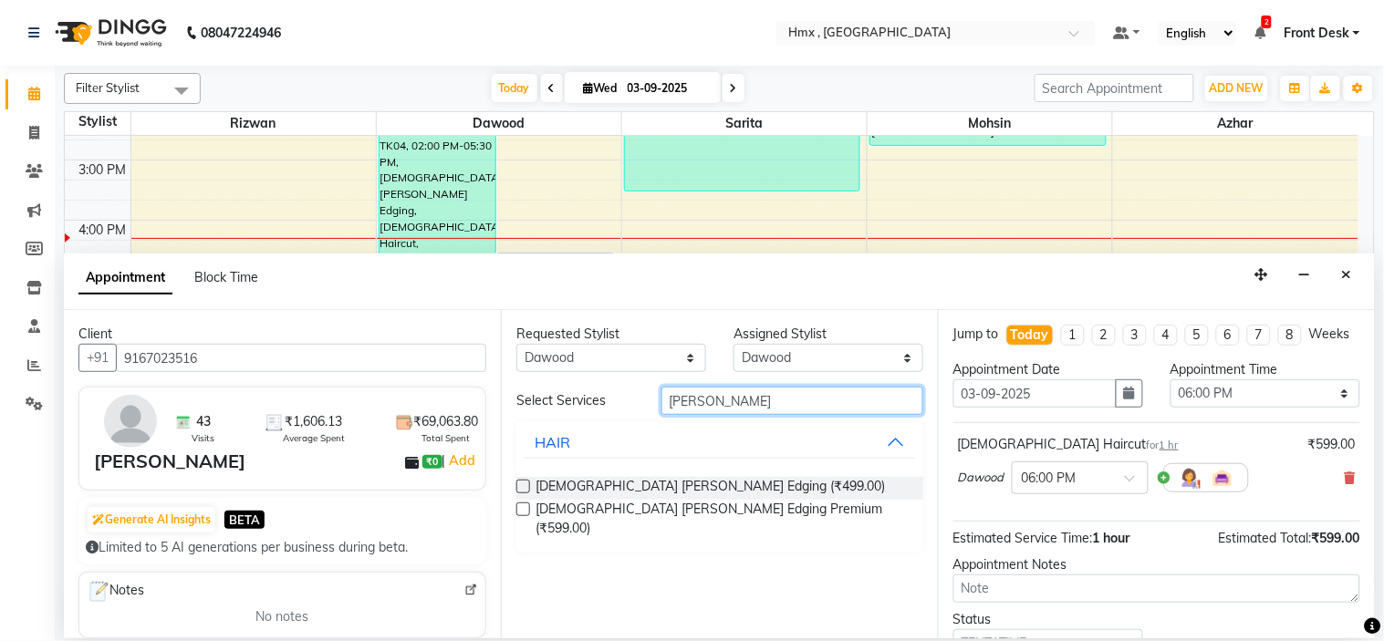
type input "[PERSON_NAME]"
click at [526, 484] on label at bounding box center [523, 487] width 14 height 14
click at [526, 484] on input "checkbox" at bounding box center [522, 489] width 12 height 12
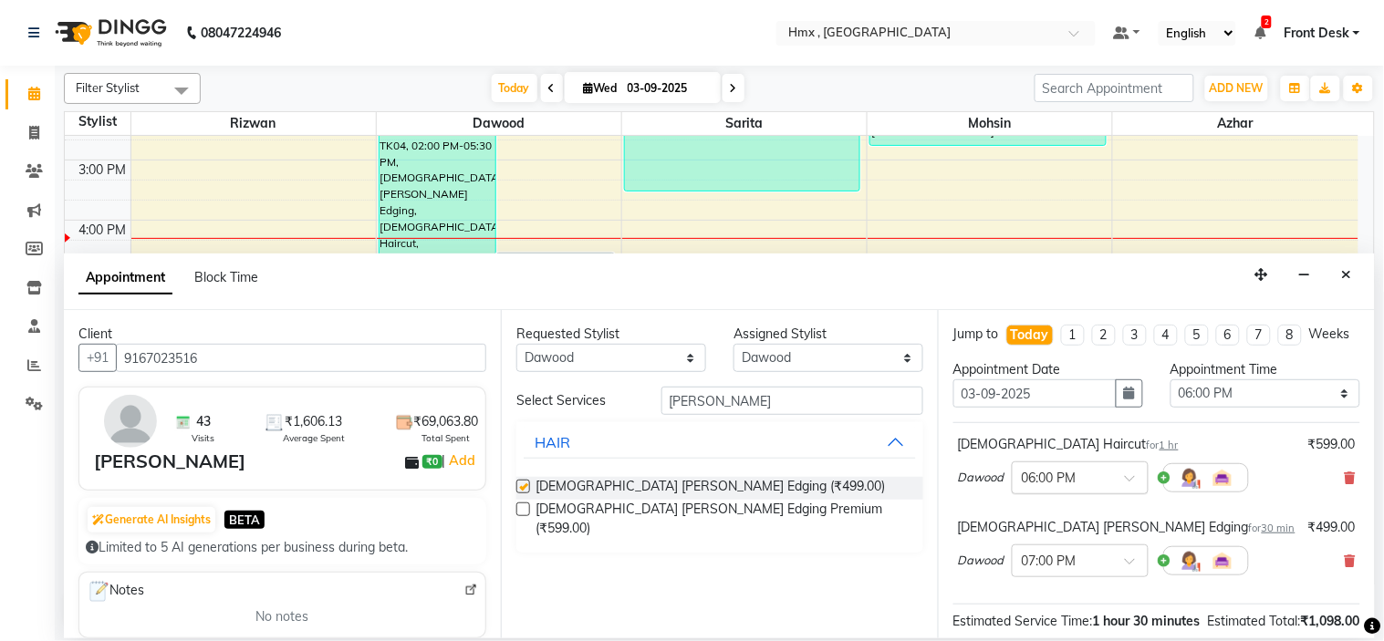
checkbox input "false"
click at [1098, 486] on input "text" at bounding box center [1062, 476] width 80 height 19
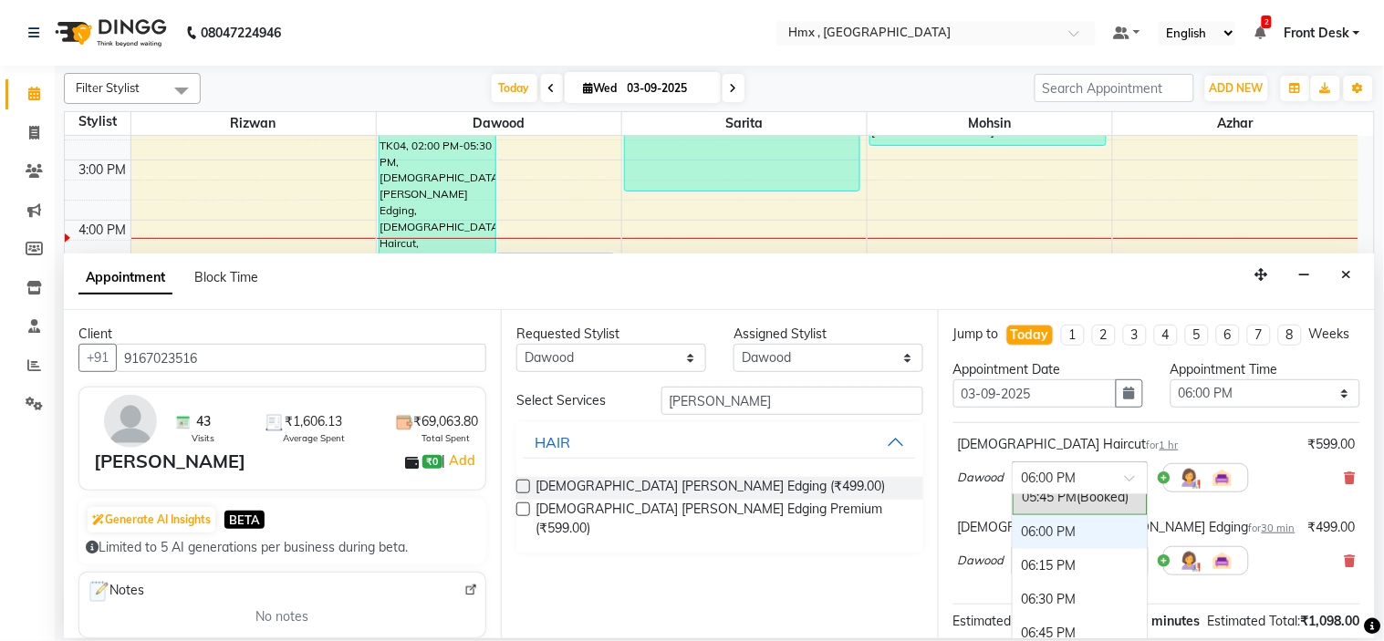
scroll to position [1212, 0]
click at [1074, 533] on div "05:45 PM (Booked)" at bounding box center [1080, 515] width 135 height 36
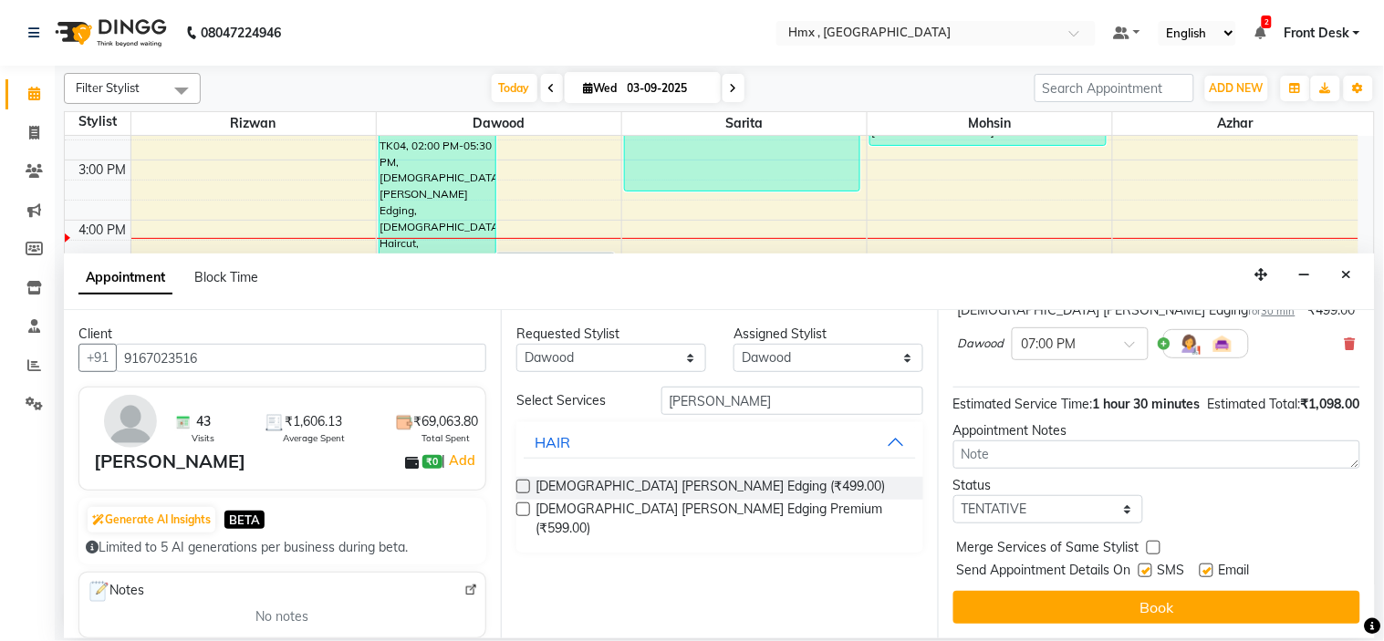
scroll to position [272, 0]
click at [1150, 569] on label at bounding box center [1146, 571] width 14 height 14
click at [1150, 569] on input "checkbox" at bounding box center [1145, 573] width 12 height 12
checkbox input "false"
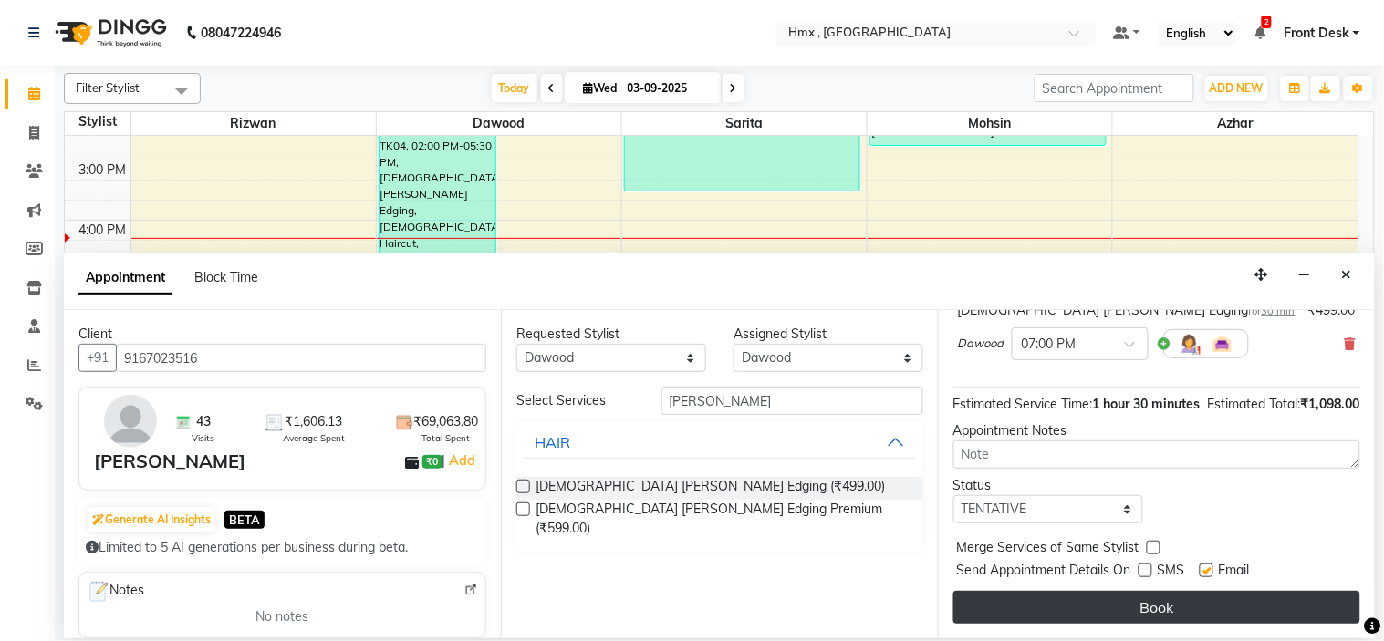
click at [1146, 609] on button "Book" at bounding box center [1156, 607] width 407 height 33
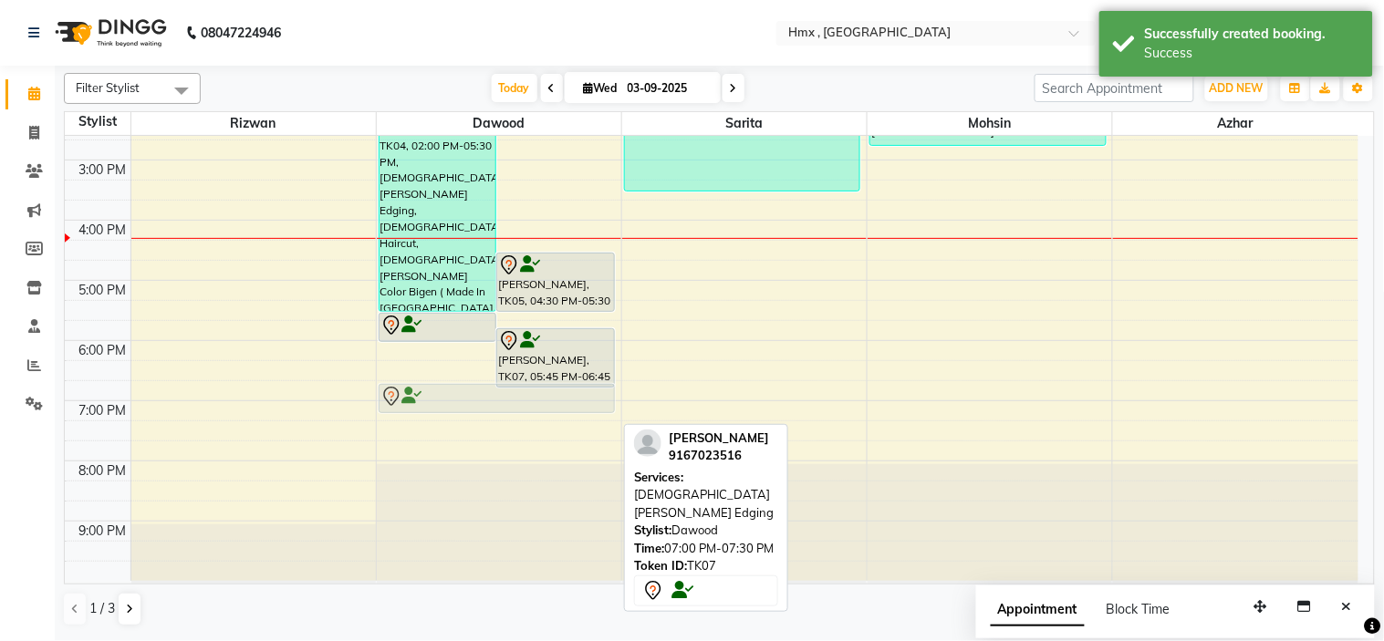
drag, startPoint x: 548, startPoint y: 411, endPoint x: 548, endPoint y: 399, distance: 11.9
click at [548, 394] on div "[PERSON_NAME], TK04, 02:00 PM-05:30 PM, [DEMOGRAPHIC_DATA] [PERSON_NAME] Edging…" at bounding box center [499, 160] width 245 height 842
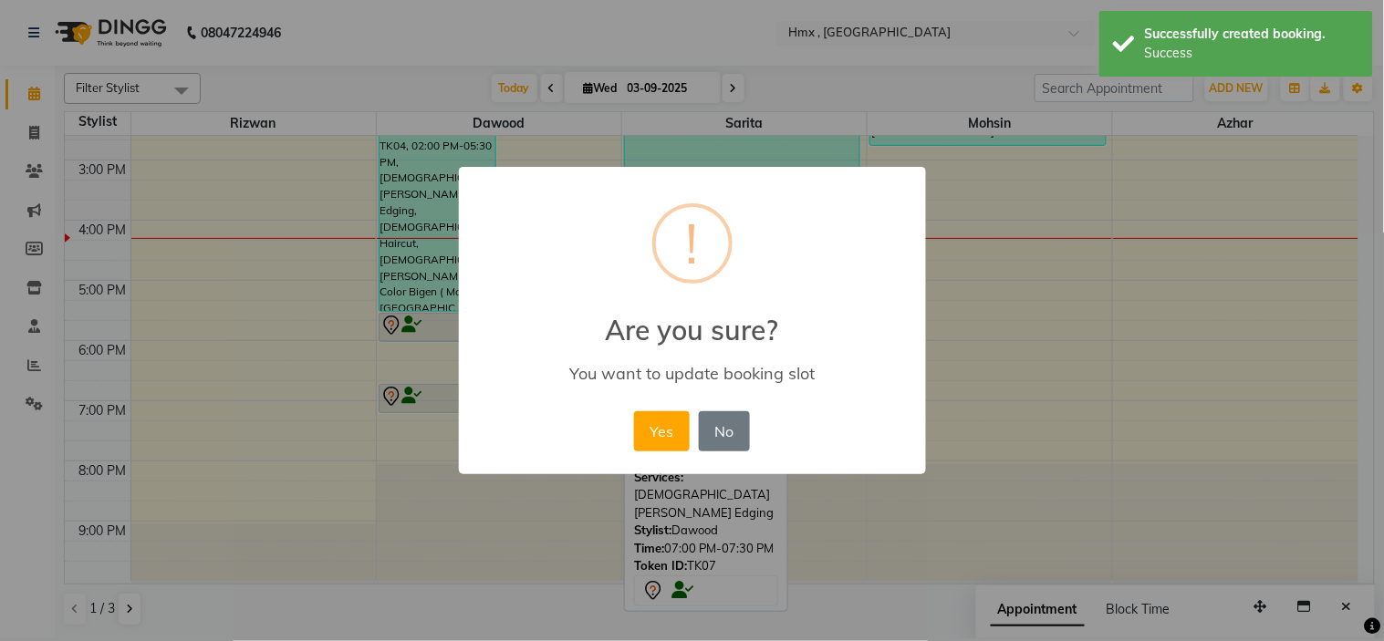
drag, startPoint x: 661, startPoint y: 426, endPoint x: 549, endPoint y: 462, distance: 116.9
click at [661, 427] on button "Yes" at bounding box center [662, 431] width 56 height 40
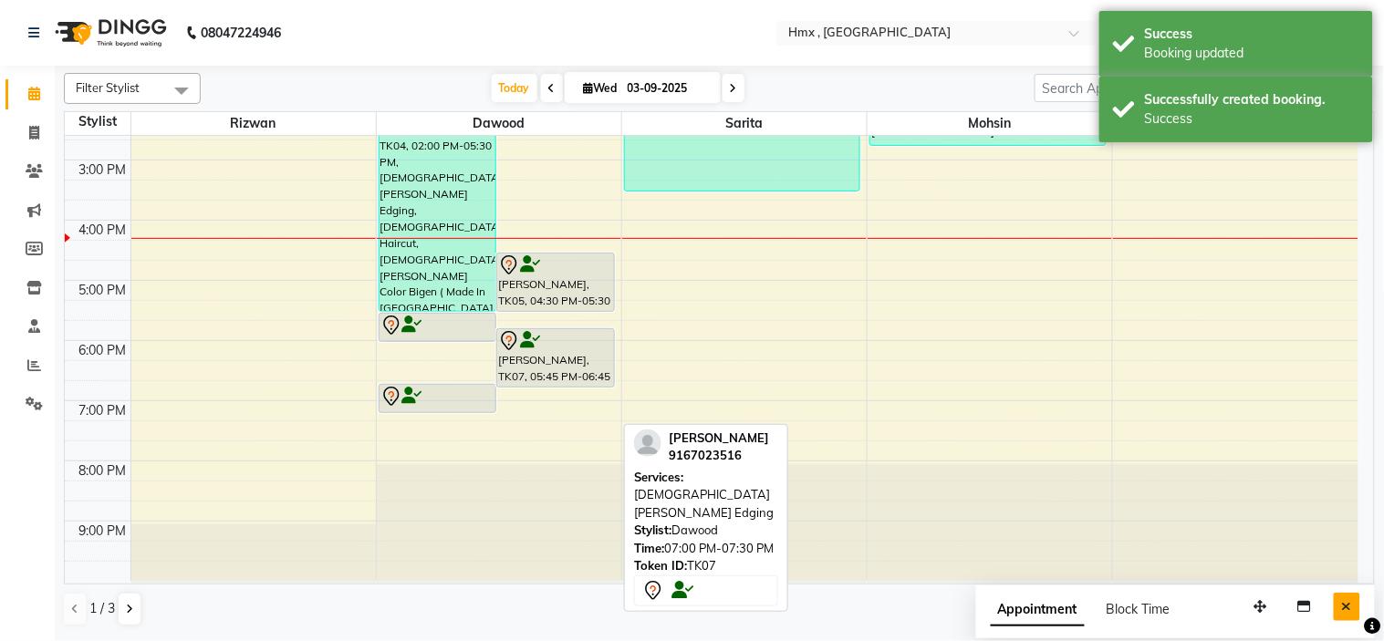
click at [1348, 611] on icon "Close" at bounding box center [1347, 606] width 10 height 13
